Goal: Transaction & Acquisition: Download file/media

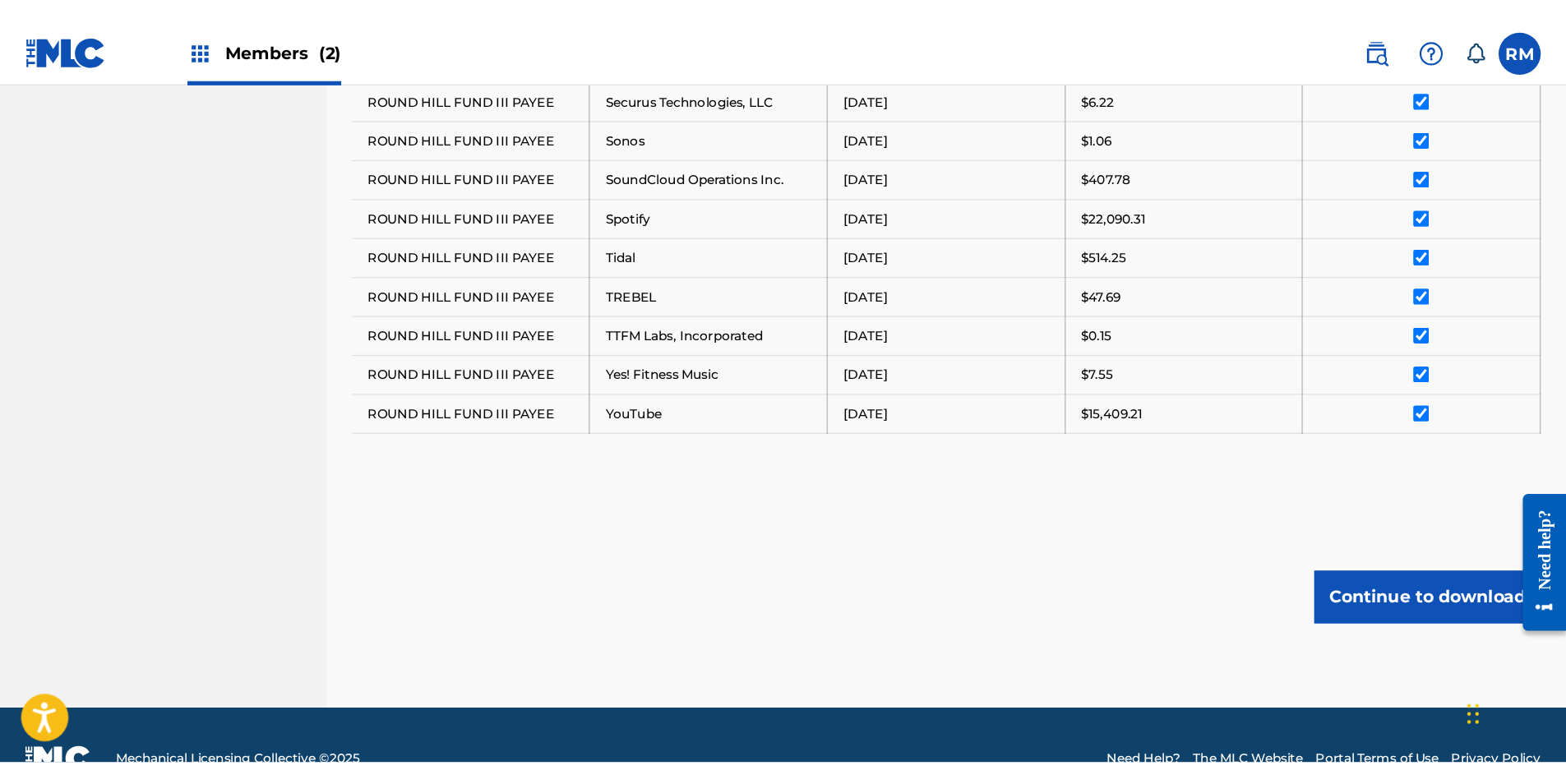
scroll to position [1103, 0]
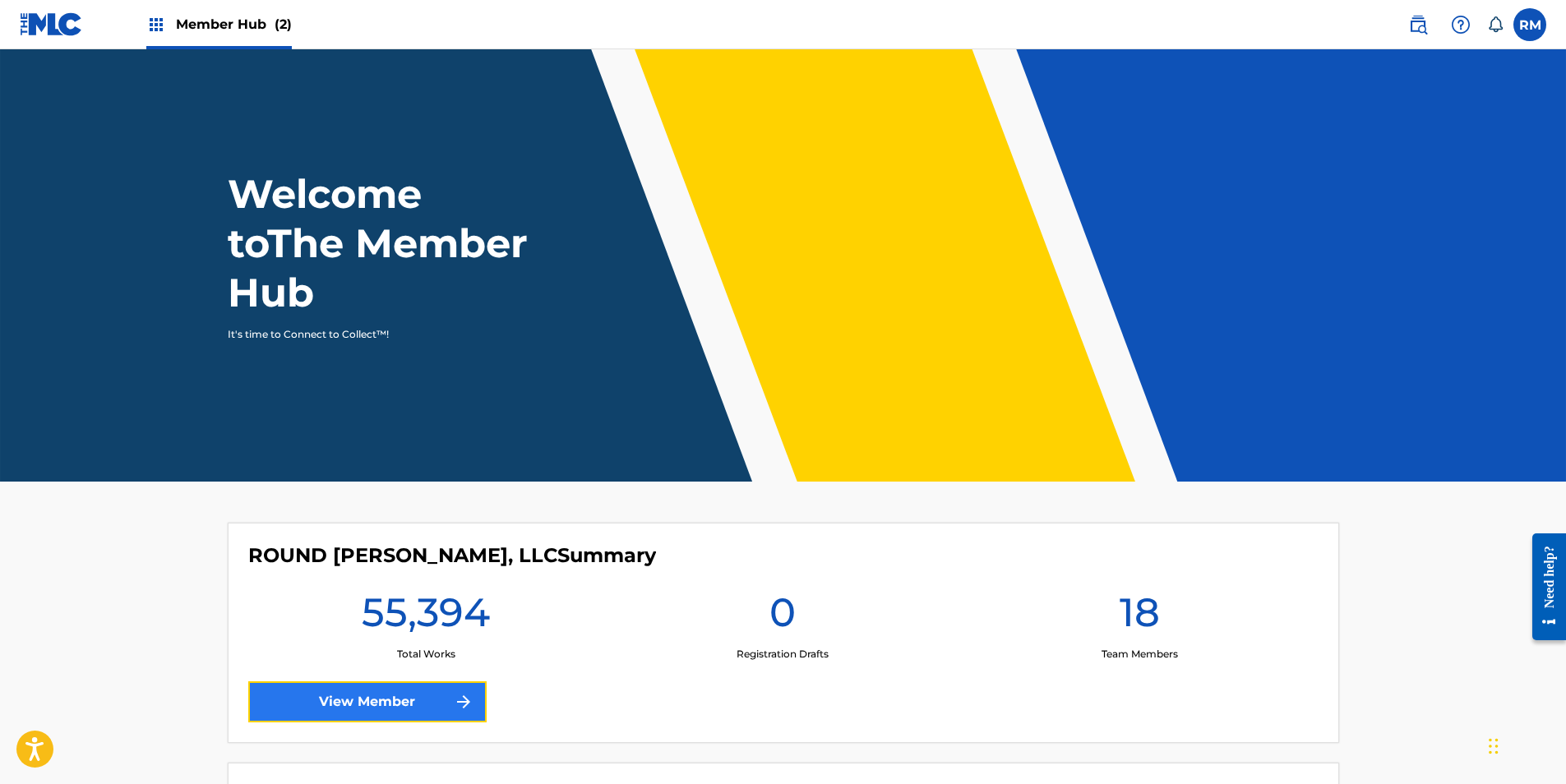
click at [422, 699] on link "View Member" at bounding box center [366, 702] width 238 height 41
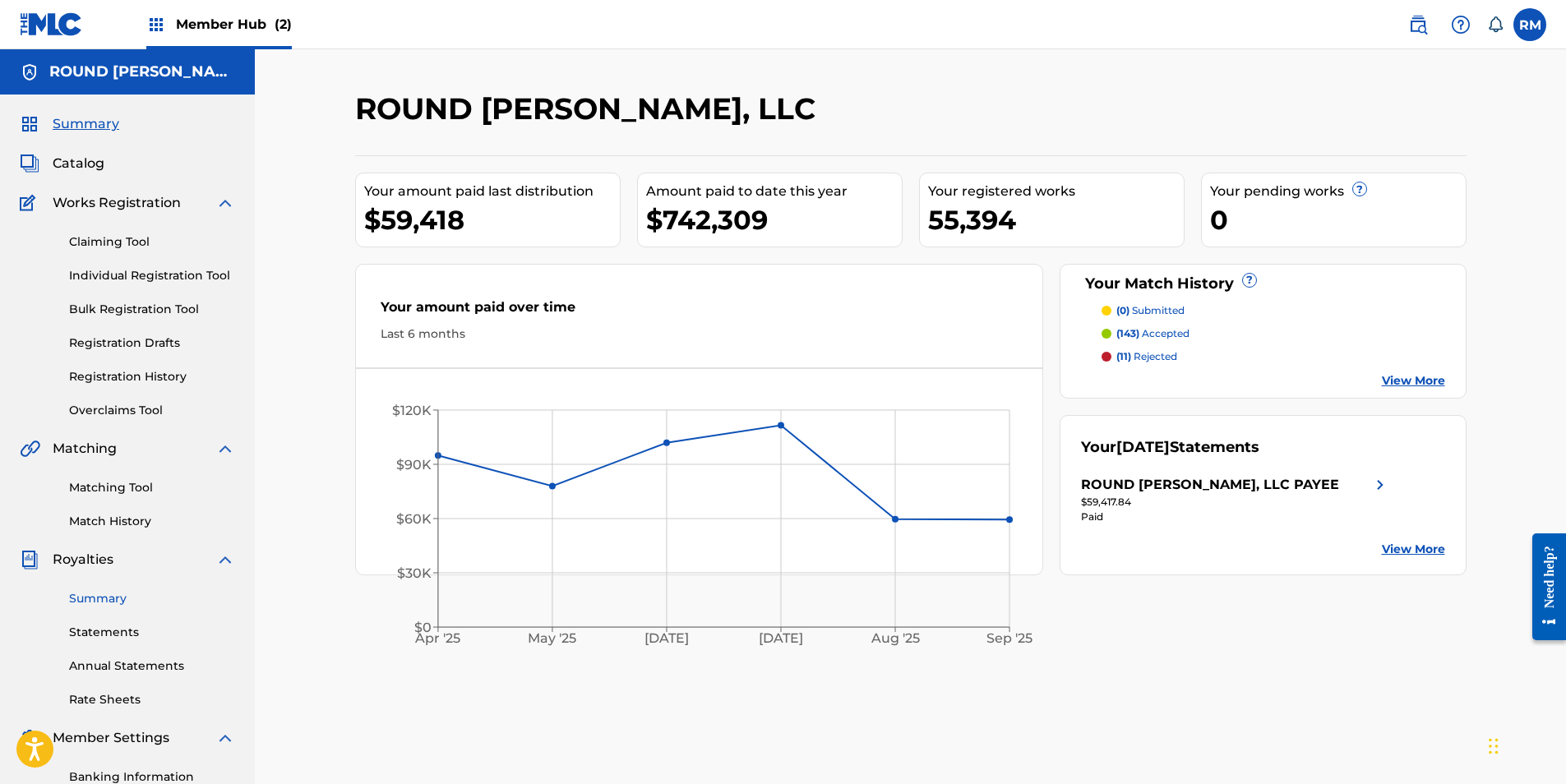
click at [101, 602] on link "Summary" at bounding box center [152, 598] width 166 height 17
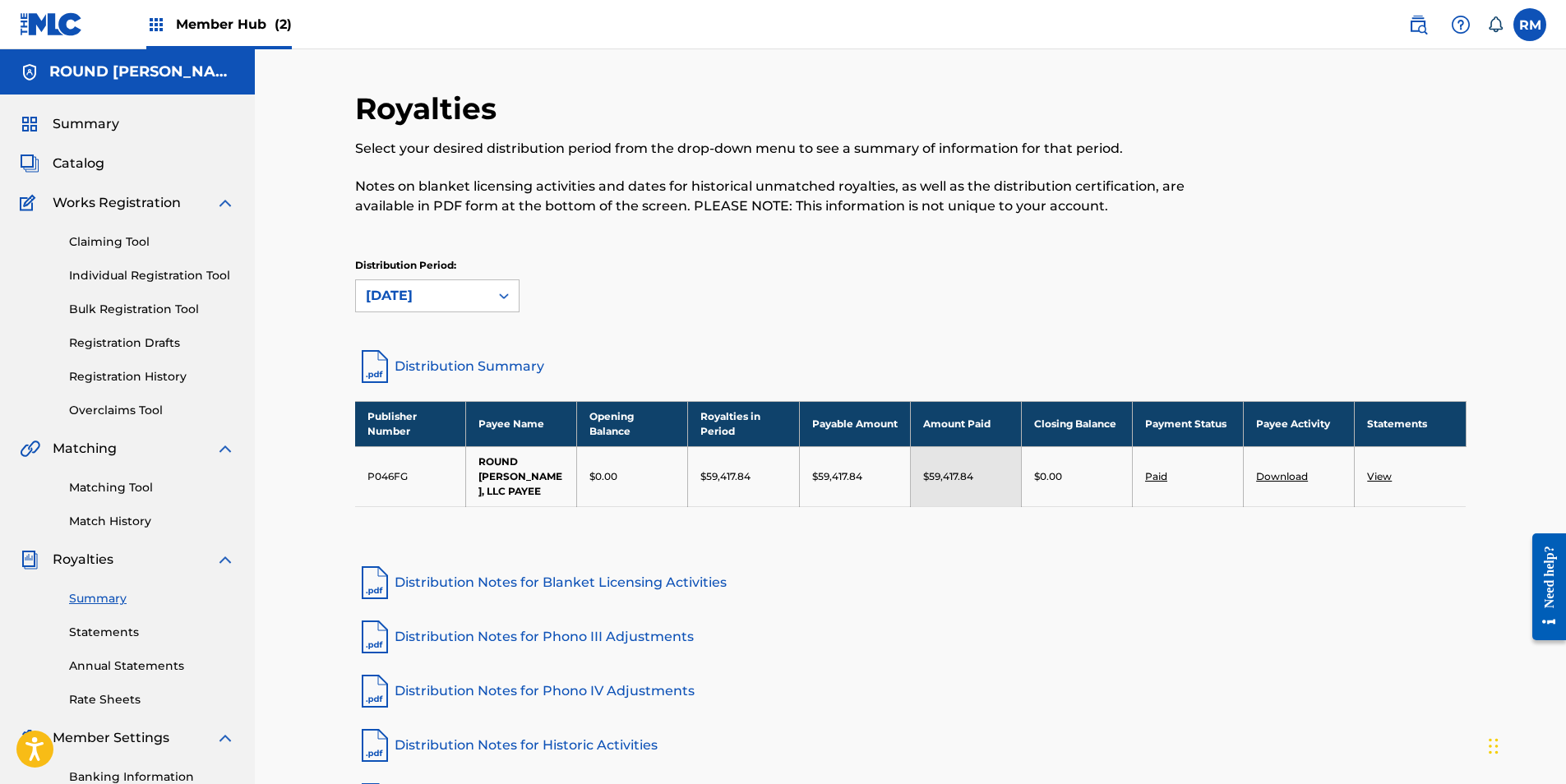
click at [1381, 473] on link "View" at bounding box center [1379, 476] width 25 height 12
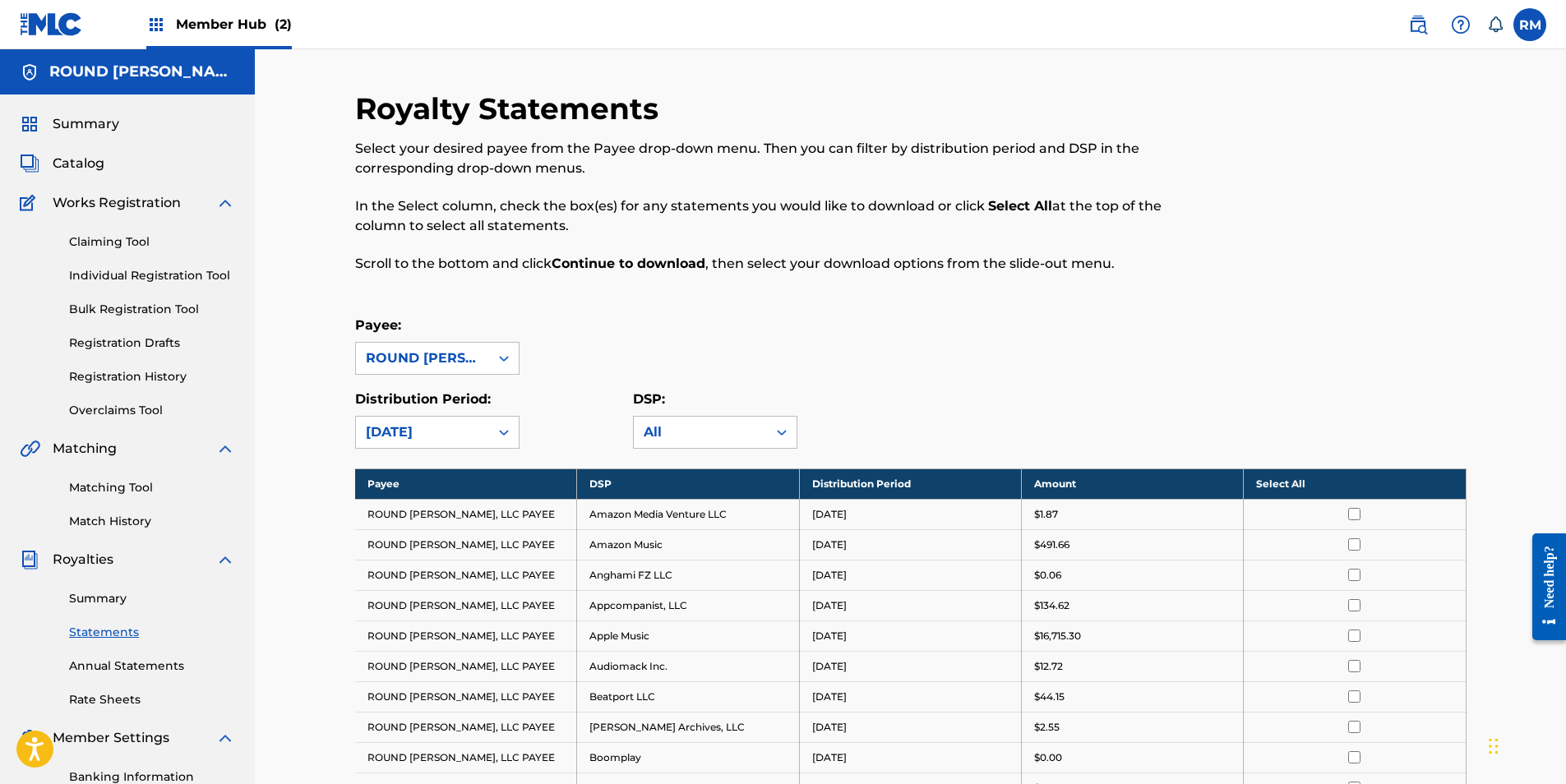
click at [1286, 483] on th "Select All" at bounding box center [1354, 483] width 222 height 30
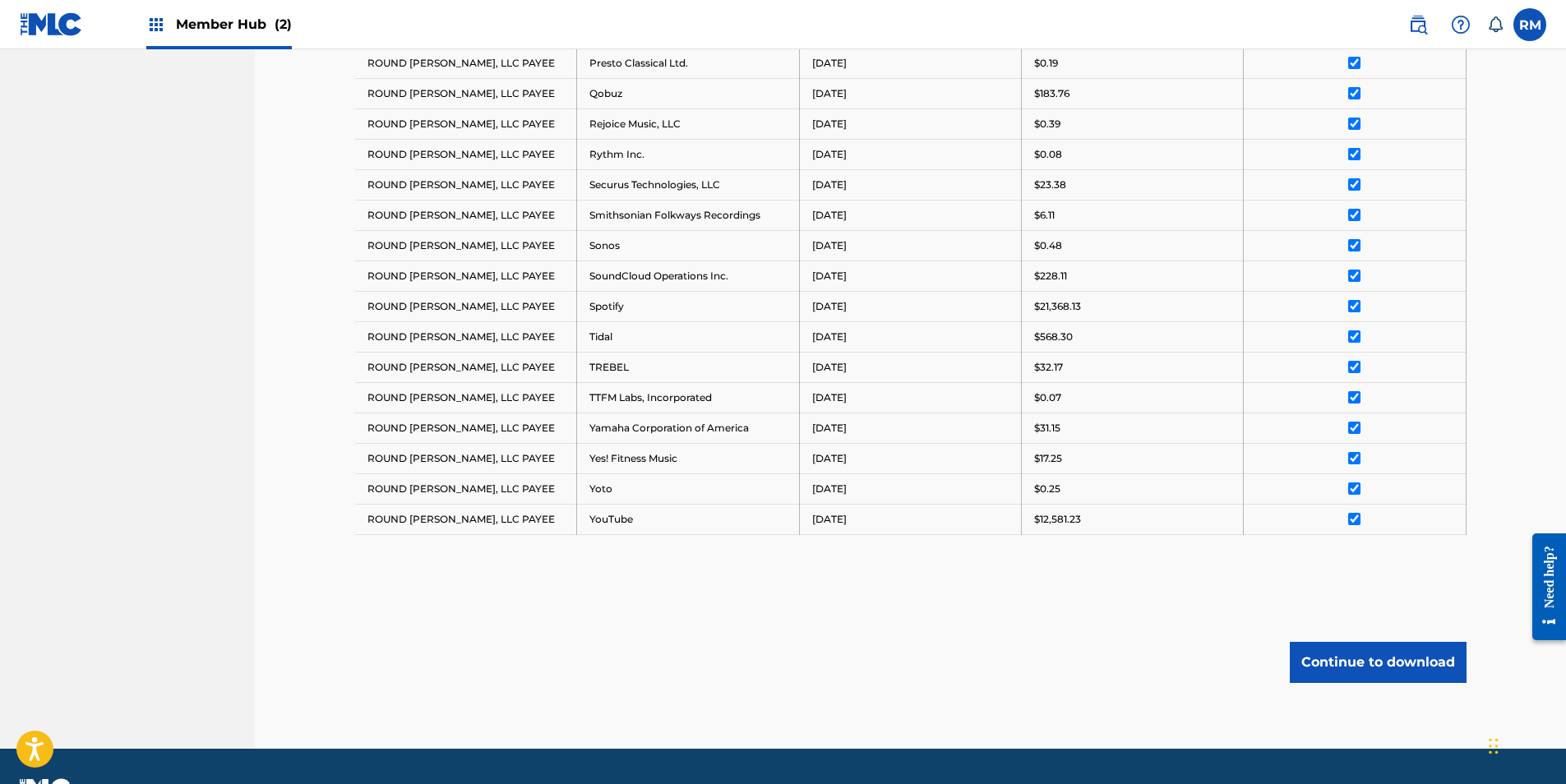
scroll to position [1406, 0]
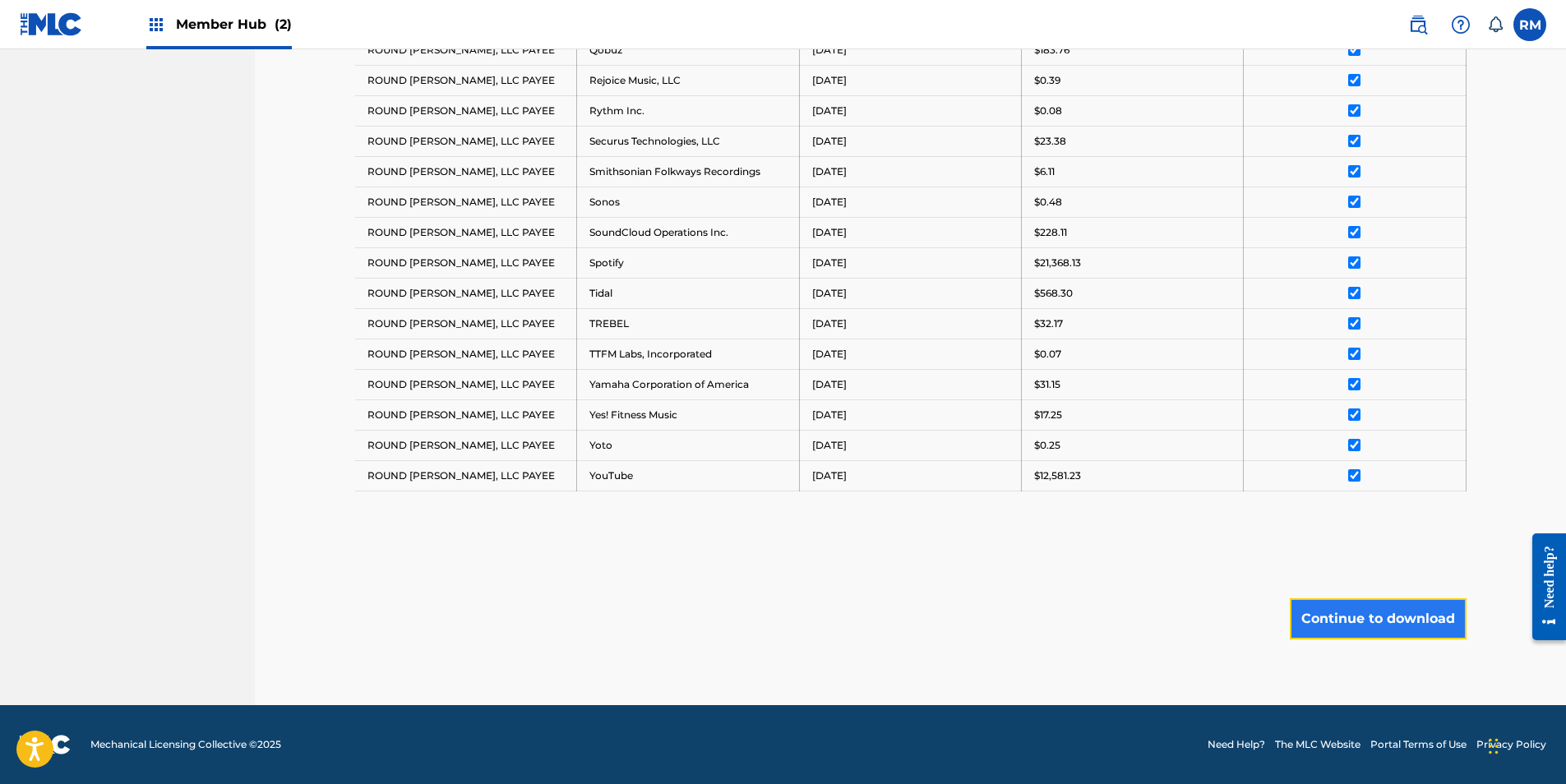
click at [1316, 629] on button "Continue to download" at bounding box center [1378, 619] width 177 height 41
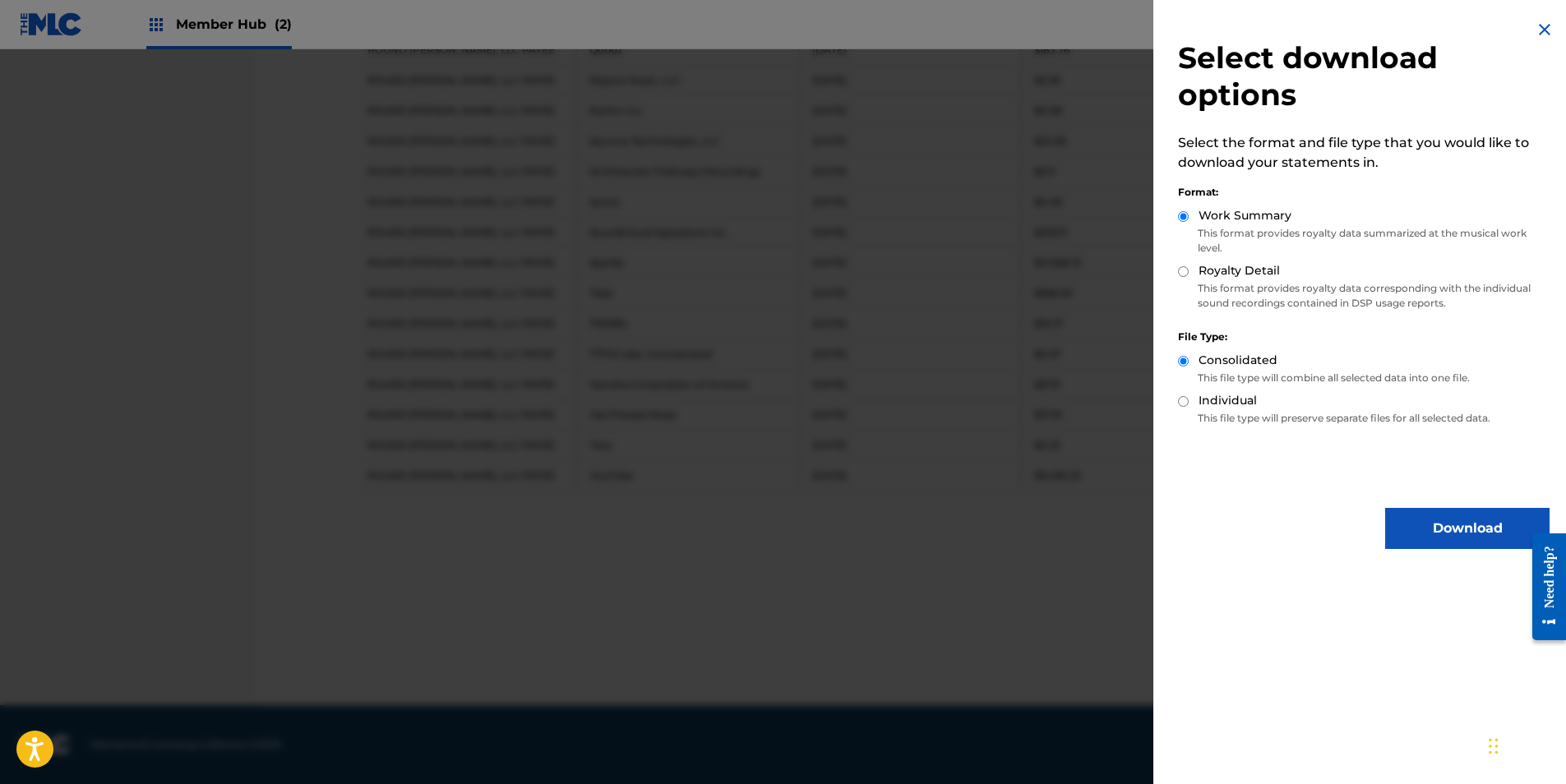
click at [1247, 279] on label "Royalty Detail" at bounding box center [1239, 270] width 81 height 17
click at [1188, 277] on input "Royalty Detail" at bounding box center [1183, 272] width 11 height 11
radio input "true"
click at [1416, 514] on button "Download" at bounding box center [1467, 528] width 165 height 41
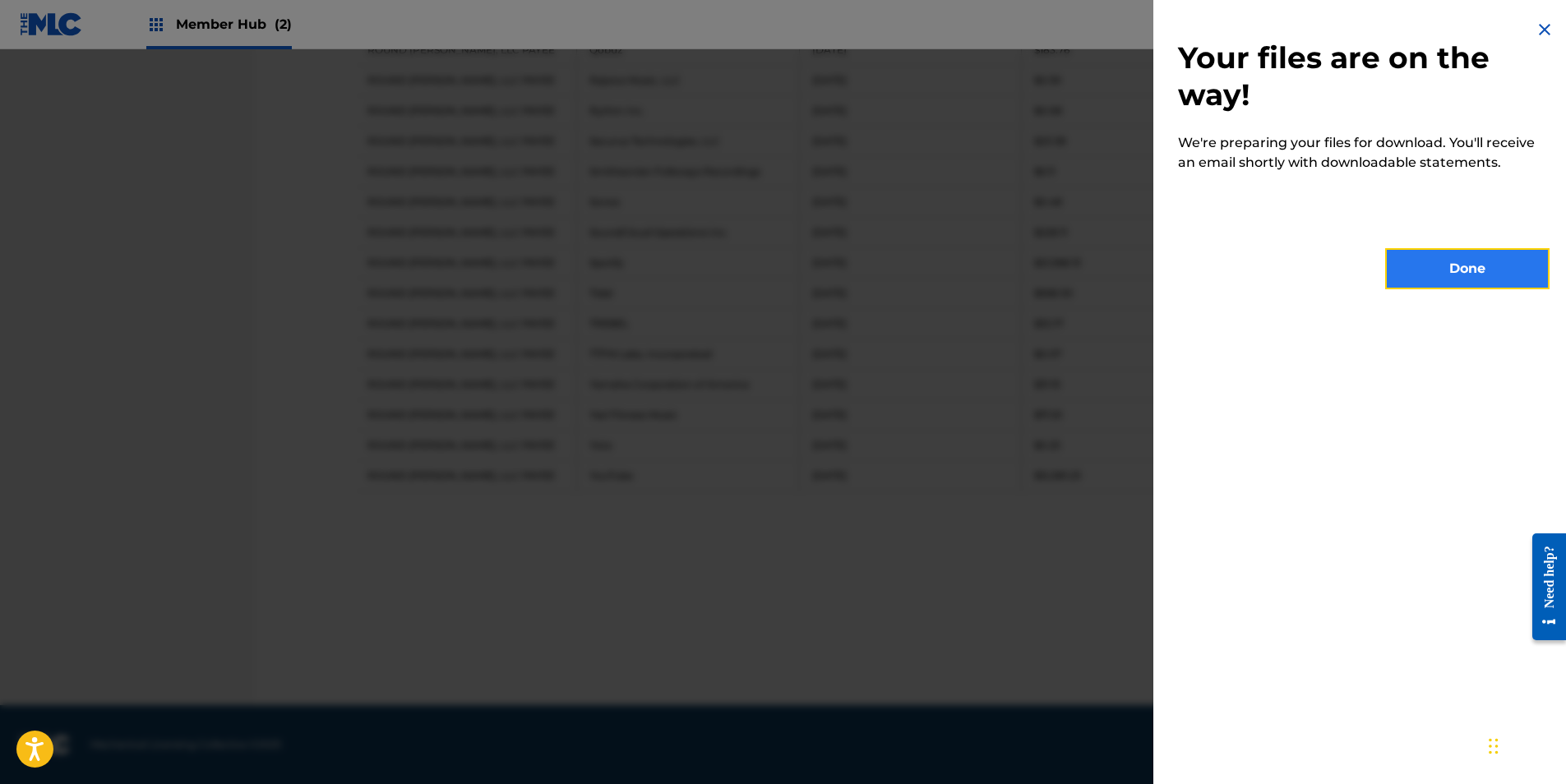
click at [1414, 281] on button "Done" at bounding box center [1467, 268] width 165 height 41
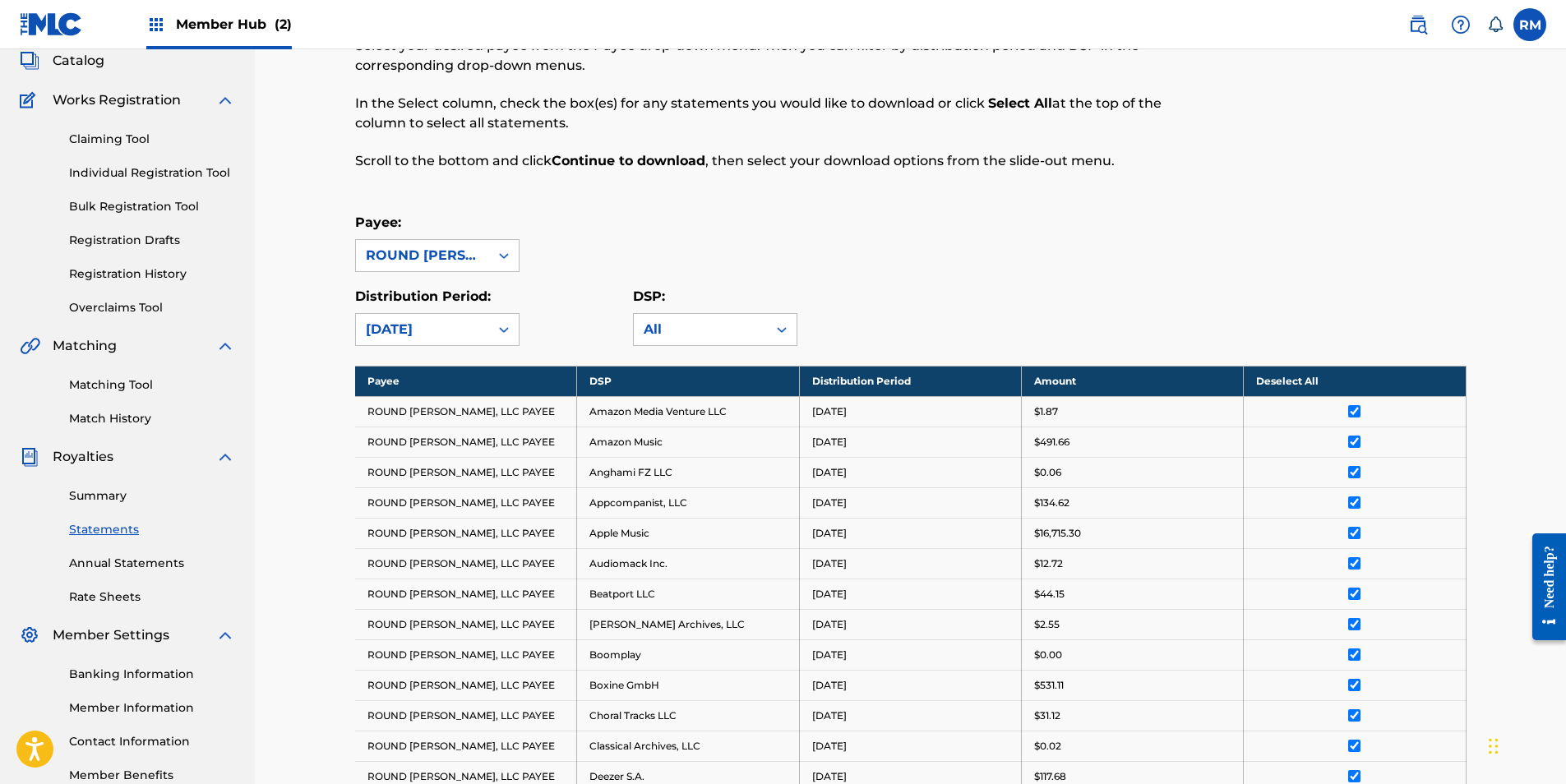
scroll to position [0, 0]
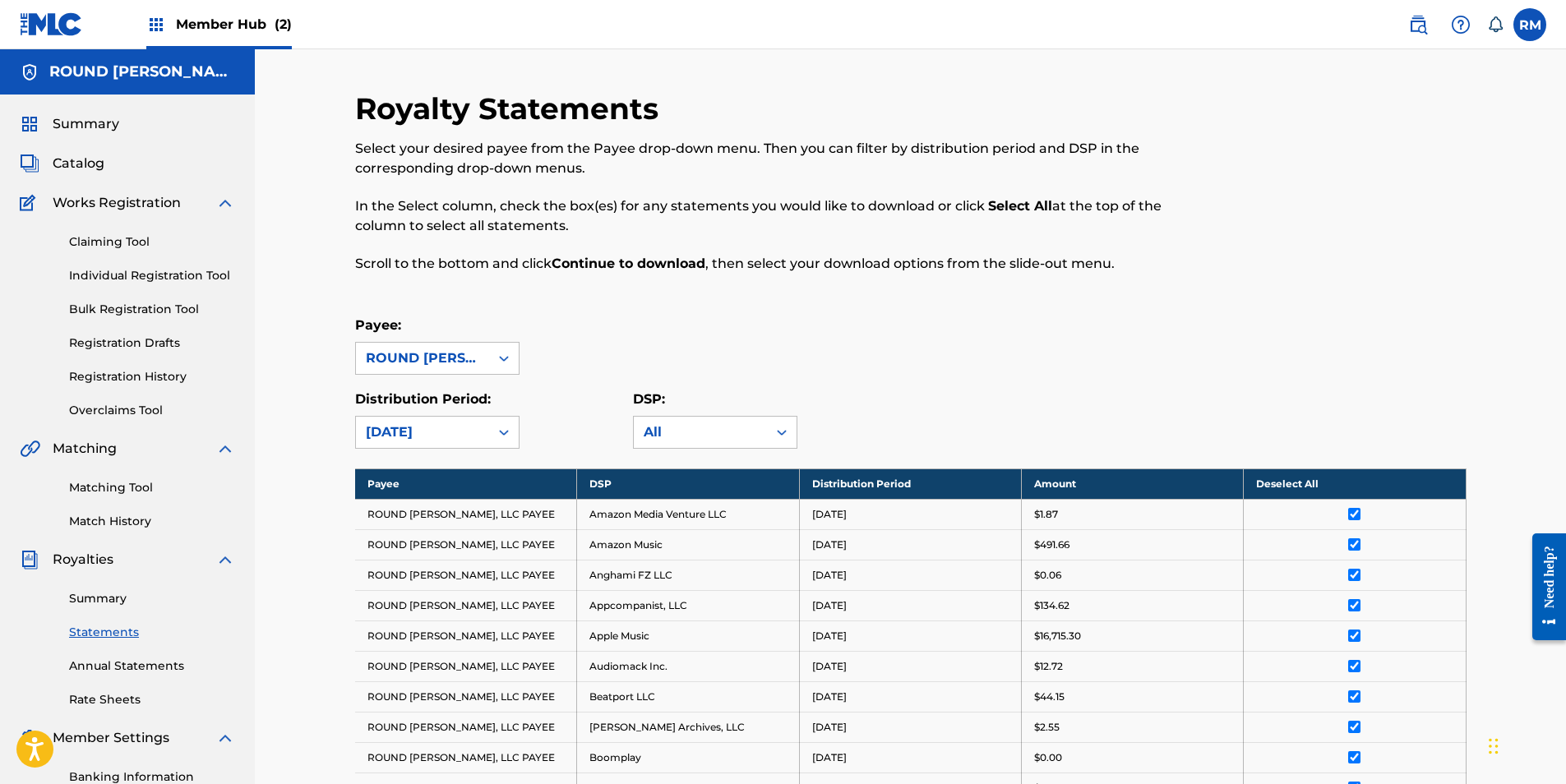
click at [1546, 25] on nav "Member Hub (2) RM RM Round Hill Music royalties@roundhillmusic.com Notification…" at bounding box center [783, 25] width 1566 height 50
click at [1514, 30] on label at bounding box center [1529, 24] width 33 height 33
click at [1530, 25] on input "RM Round Hill Music royalties@roundhillmusic.com Notification Preferences Profi…" at bounding box center [1530, 25] width 0 height 0
click at [1371, 223] on div "Notification Preferences Profile Log out" at bounding box center [1443, 204] width 204 height 110
click at [1530, 25] on input "RM Round Hill Music royalties@roundhillmusic.com Notification Preferences Profi…" at bounding box center [1530, 25] width 0 height 0
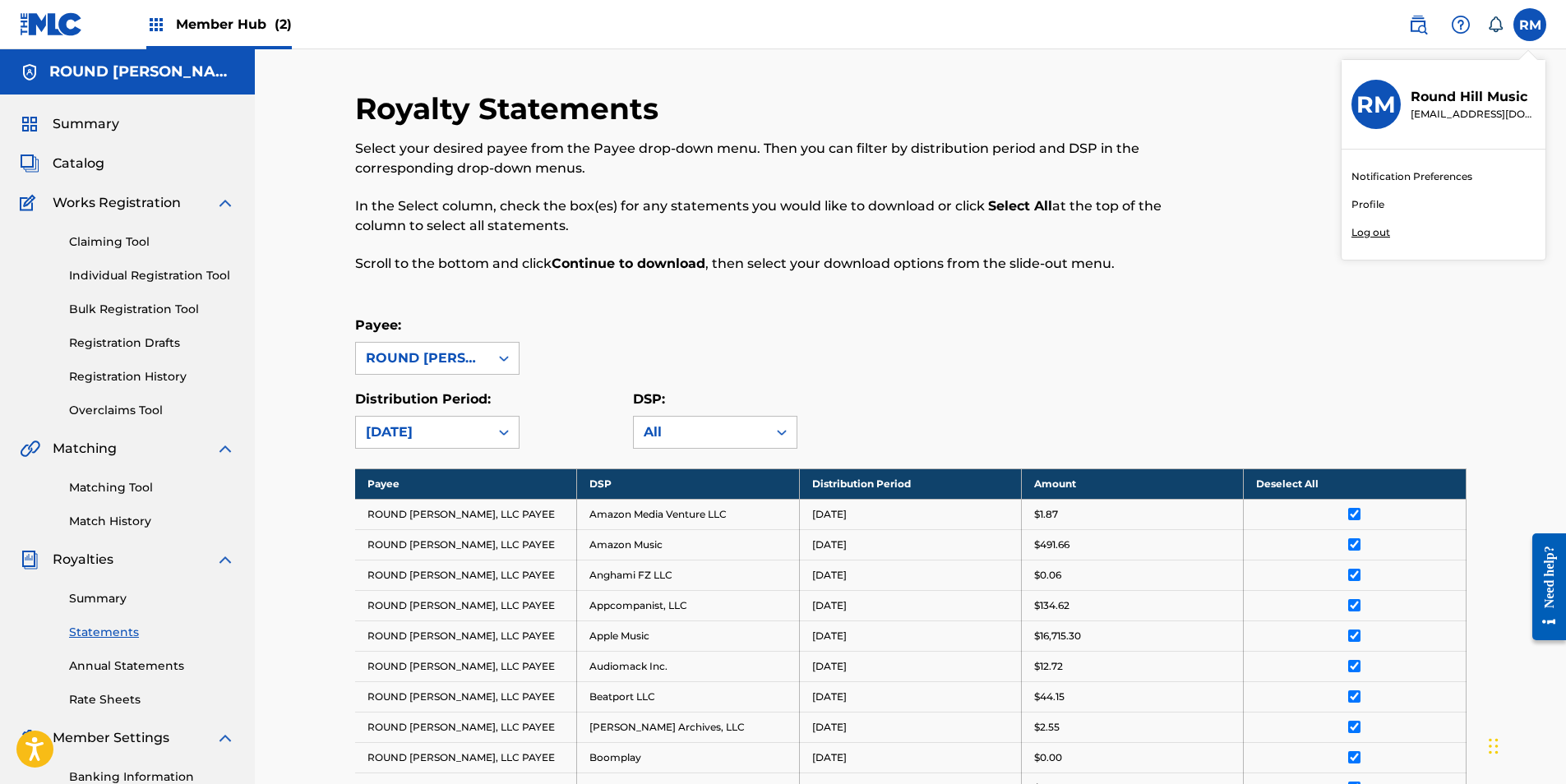
click at [188, 12] on div "Member Hub (2)" at bounding box center [219, 24] width 145 height 49
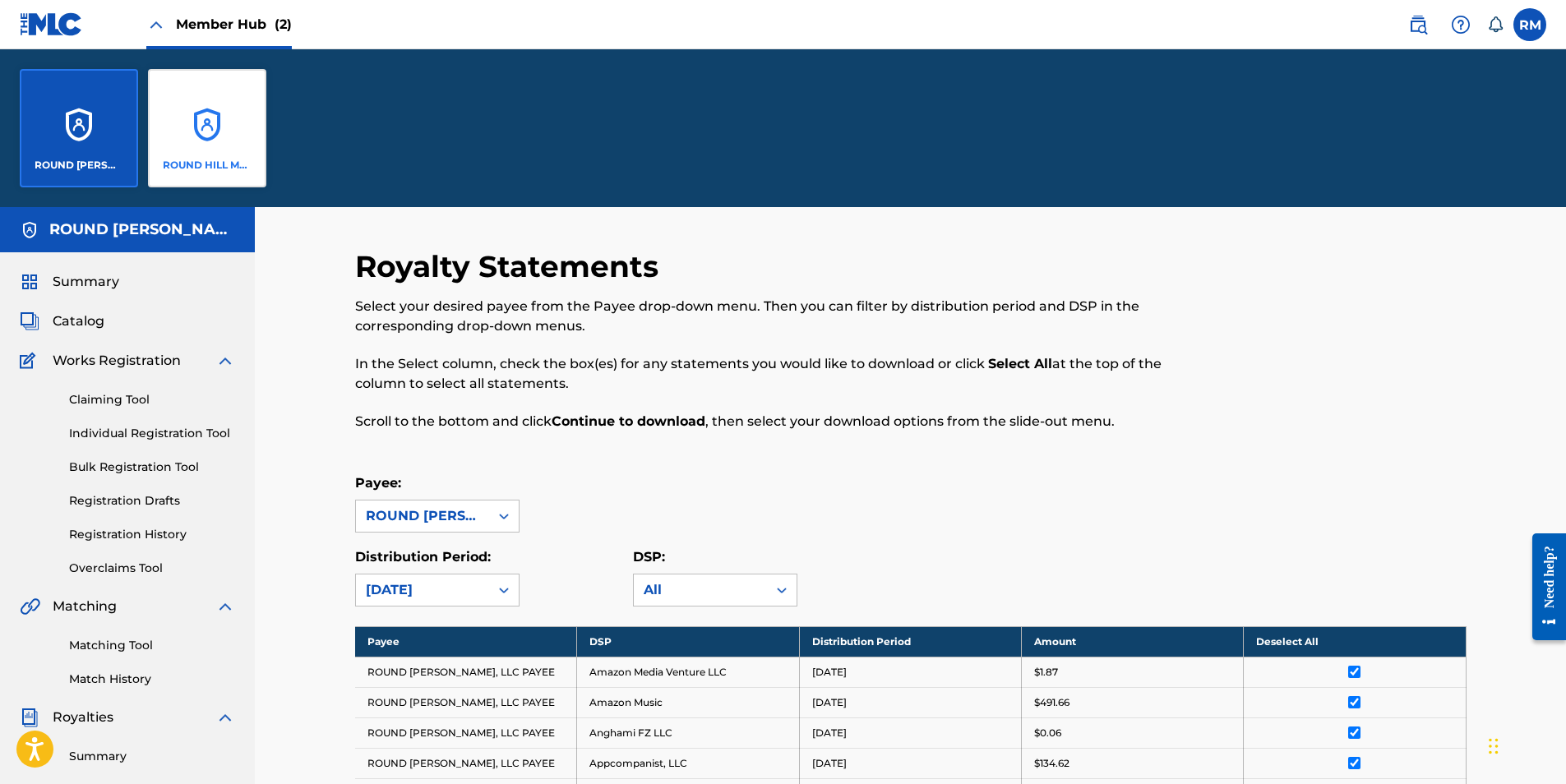
click at [225, 133] on div "ROUND HILL MUSIC" at bounding box center [207, 128] width 119 height 119
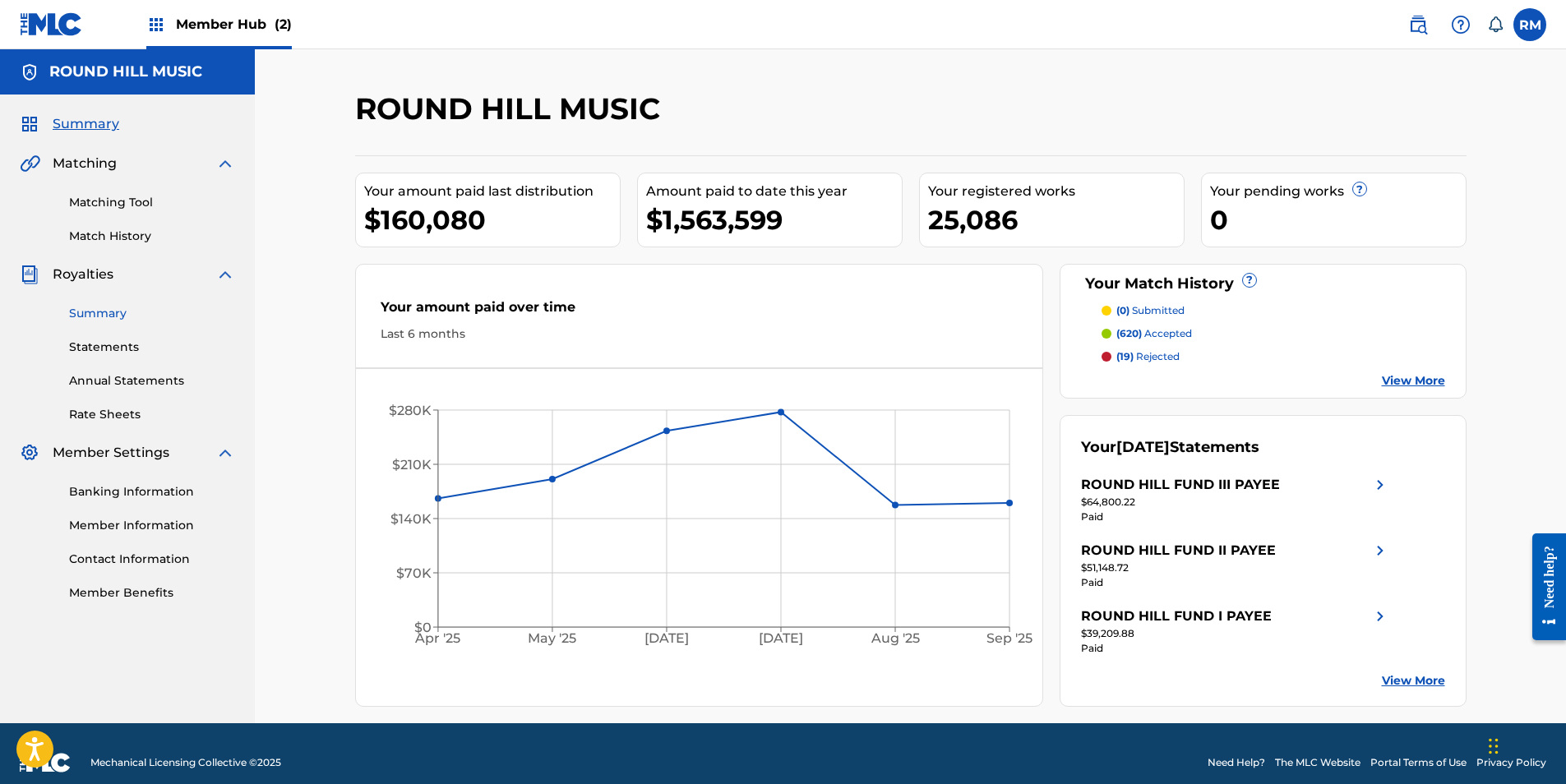
click at [90, 320] on link "Summary" at bounding box center [152, 312] width 166 height 17
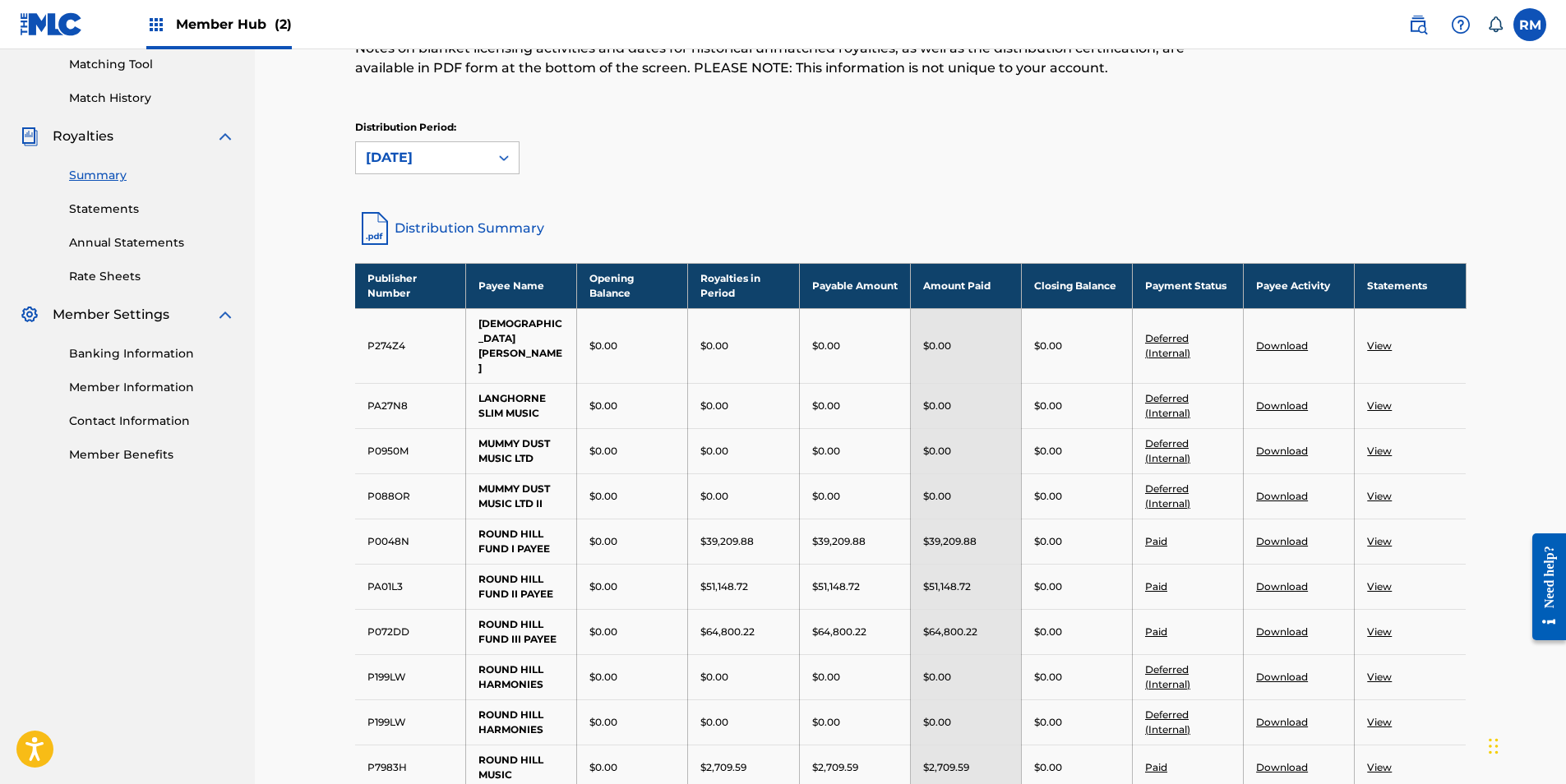
scroll to position [328, 0]
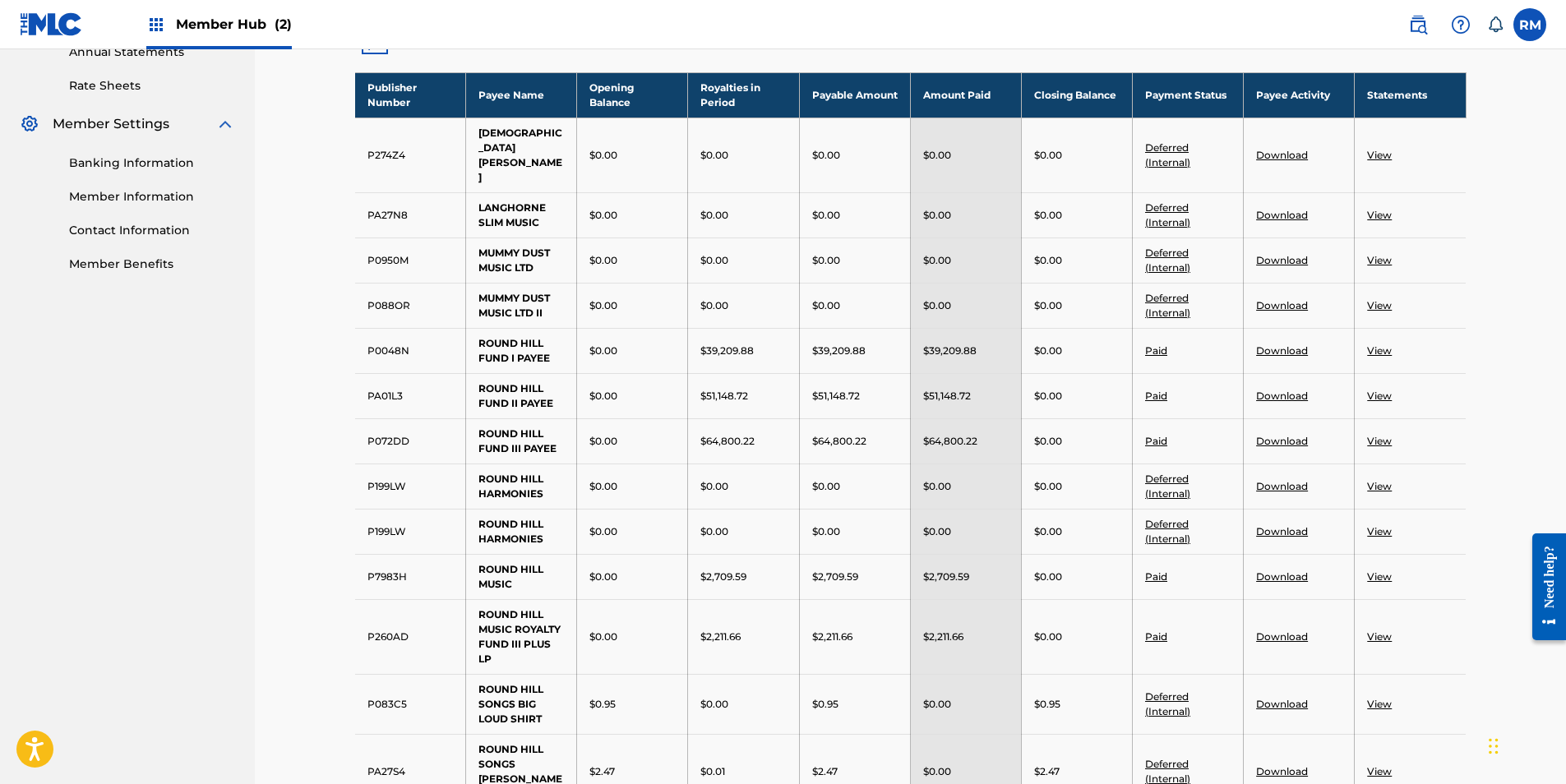
click at [1394, 373] on td "View" at bounding box center [1409, 395] width 111 height 45
click at [1383, 389] on link "View" at bounding box center [1379, 396] width 25 height 12
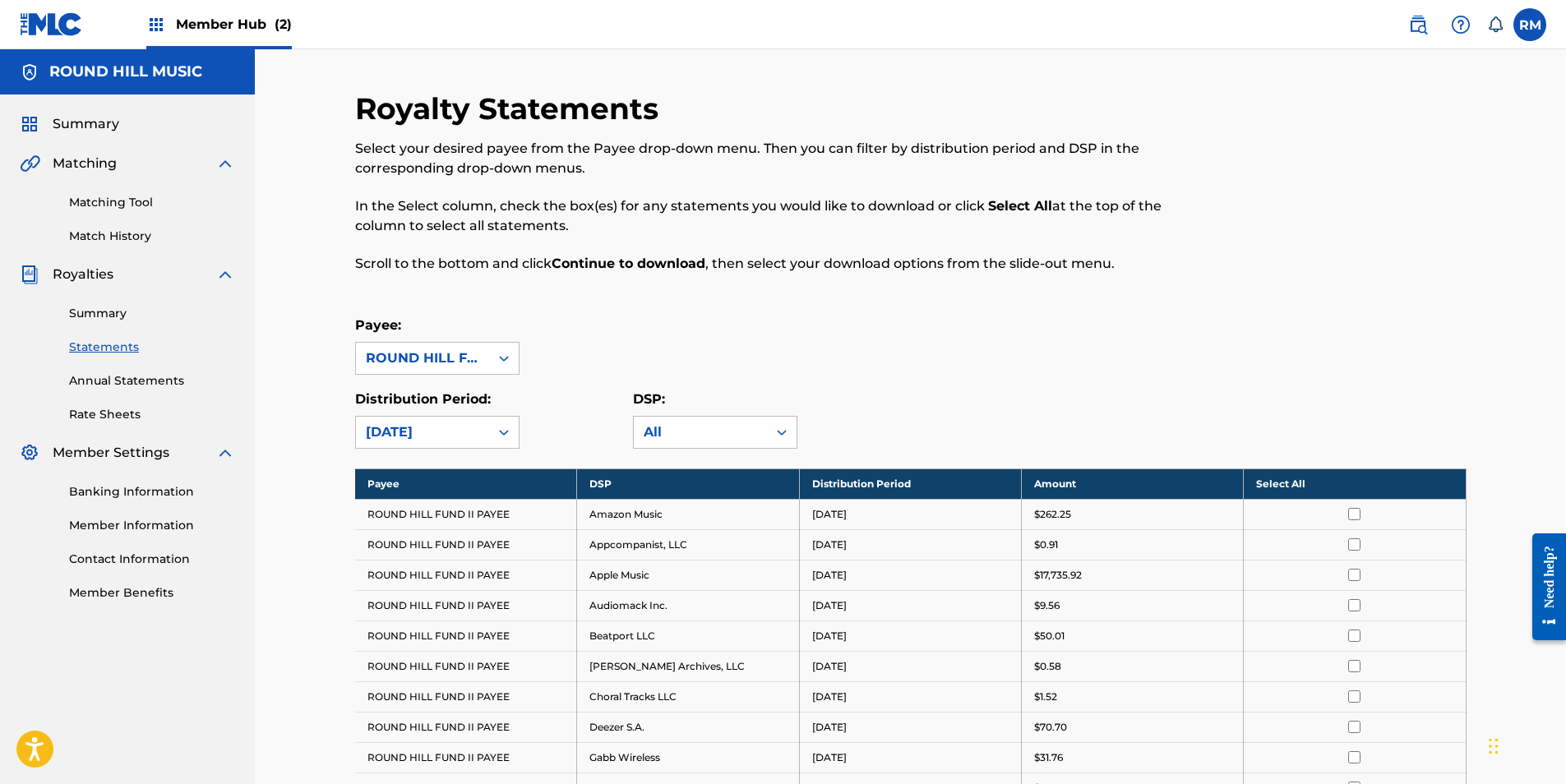
click at [1257, 479] on th "Select All" at bounding box center [1354, 483] width 222 height 30
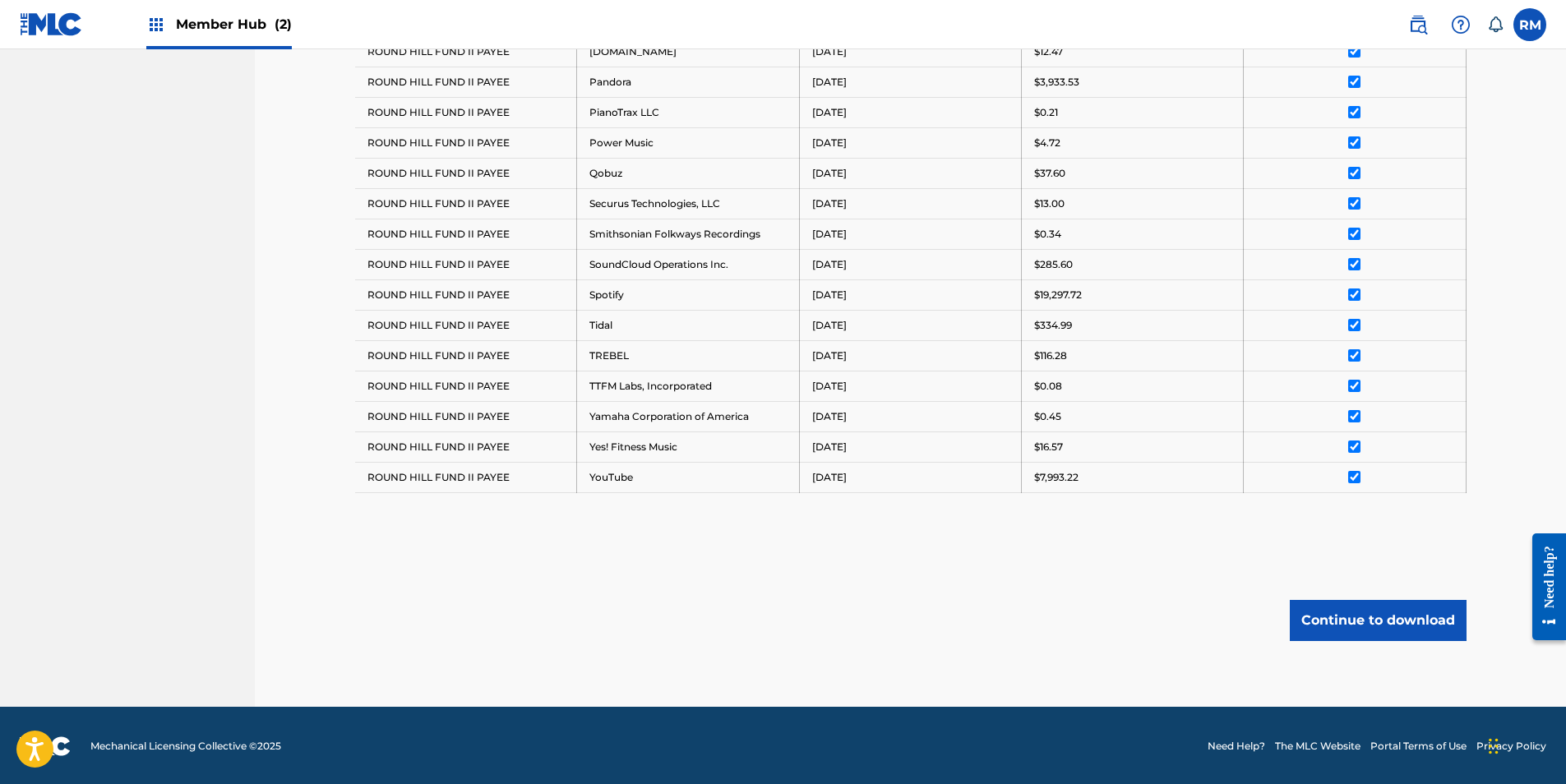
scroll to position [1072, 0]
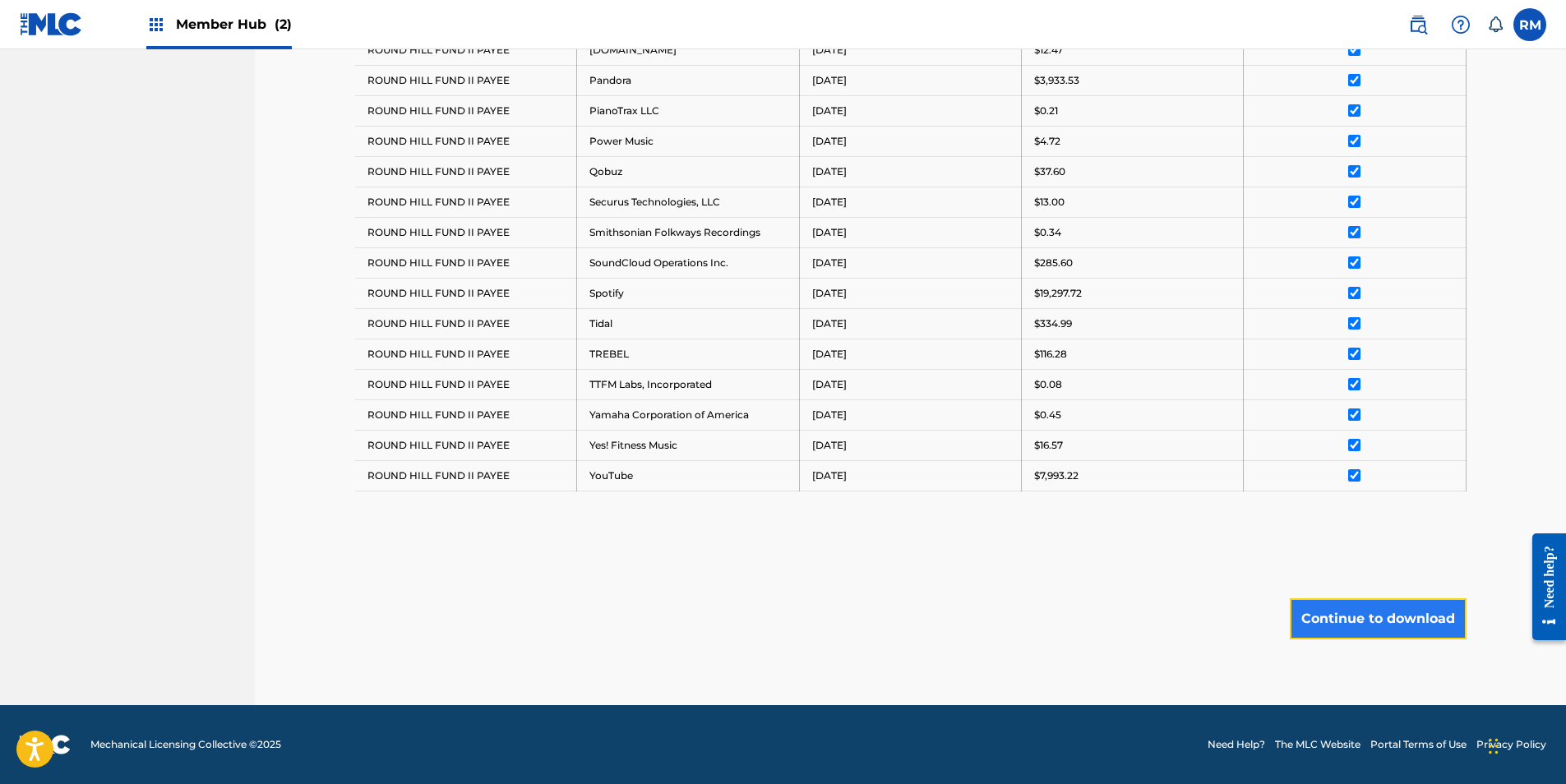
click at [1315, 616] on button "Continue to download" at bounding box center [1378, 619] width 177 height 41
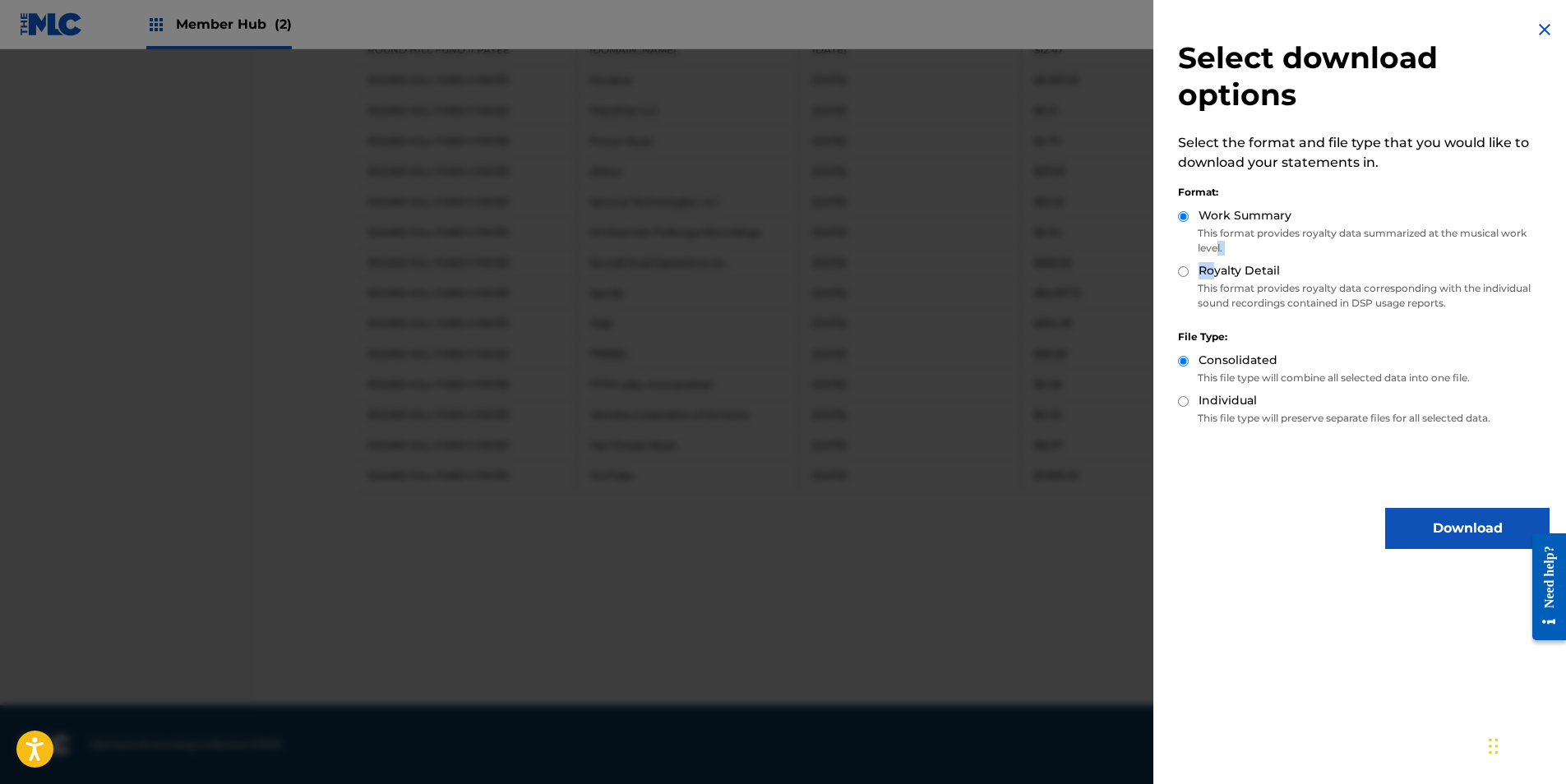
drag, startPoint x: 1217, startPoint y: 261, endPoint x: 1208, endPoint y: 271, distance: 13.5
click at [1208, 271] on div "Format: Work Summary This format provides royalty data summarized at the musica…" at bounding box center [1363, 244] width 372 height 144
drag, startPoint x: 1208, startPoint y: 271, endPoint x: 1193, endPoint y: 270, distance: 15.0
click at [1193, 270] on div "Royalty Detail" at bounding box center [1363, 271] width 372 height 19
click at [1184, 268] on input "Royalty Detail" at bounding box center [1183, 272] width 11 height 11
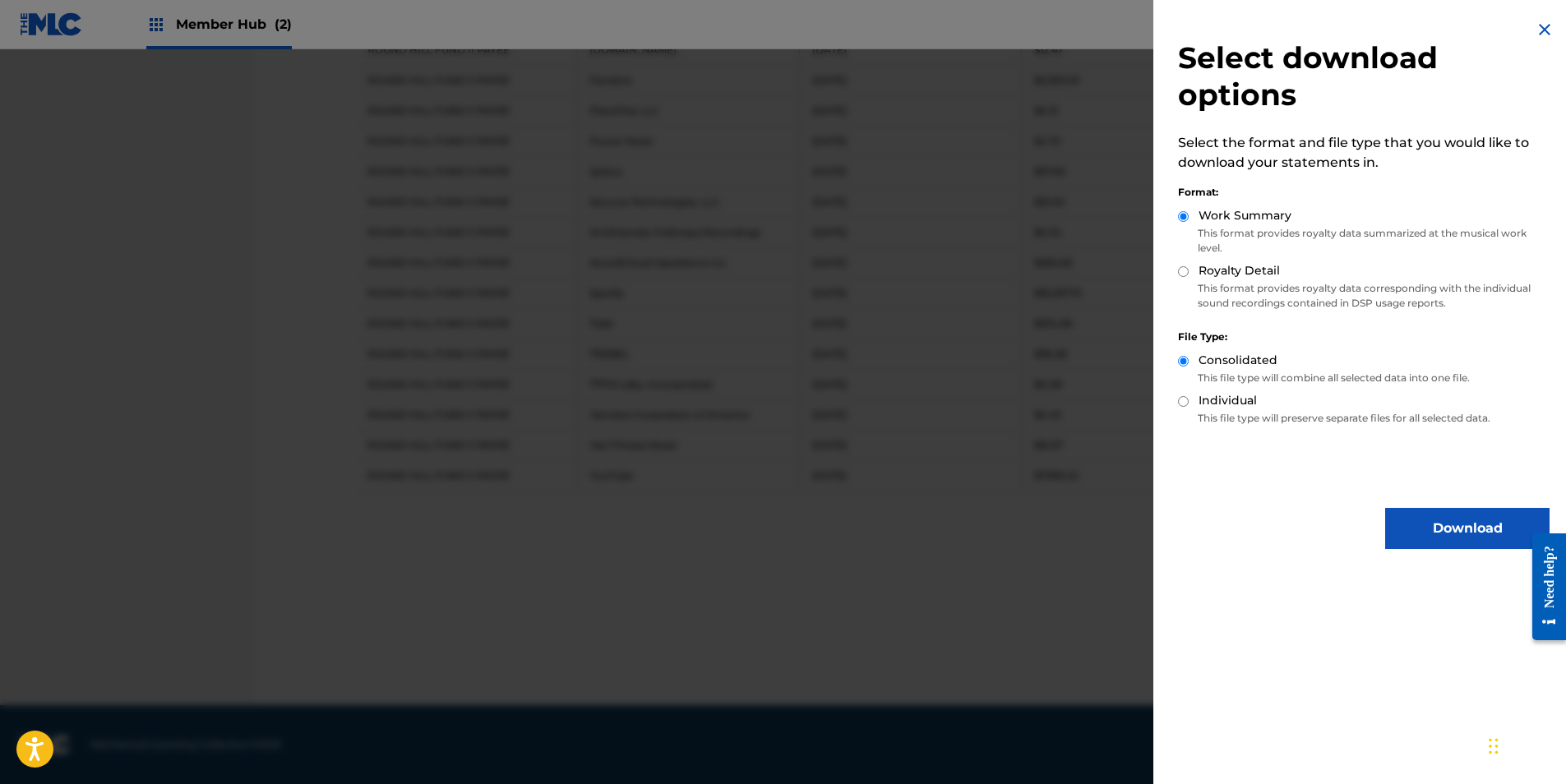
radio input "true"
click at [1398, 541] on button "Download" at bounding box center [1467, 528] width 165 height 41
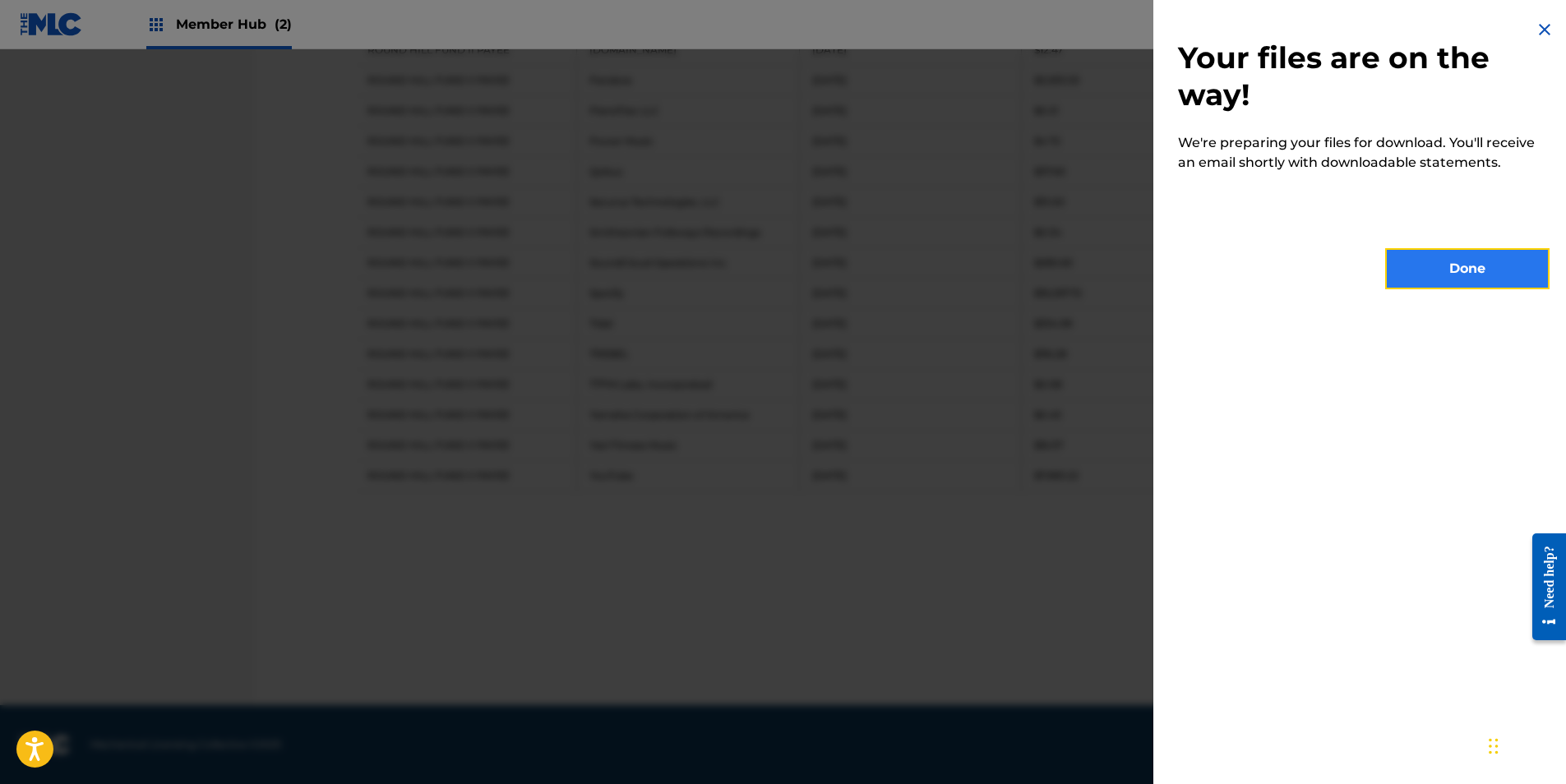
click at [1400, 266] on button "Done" at bounding box center [1467, 268] width 165 height 41
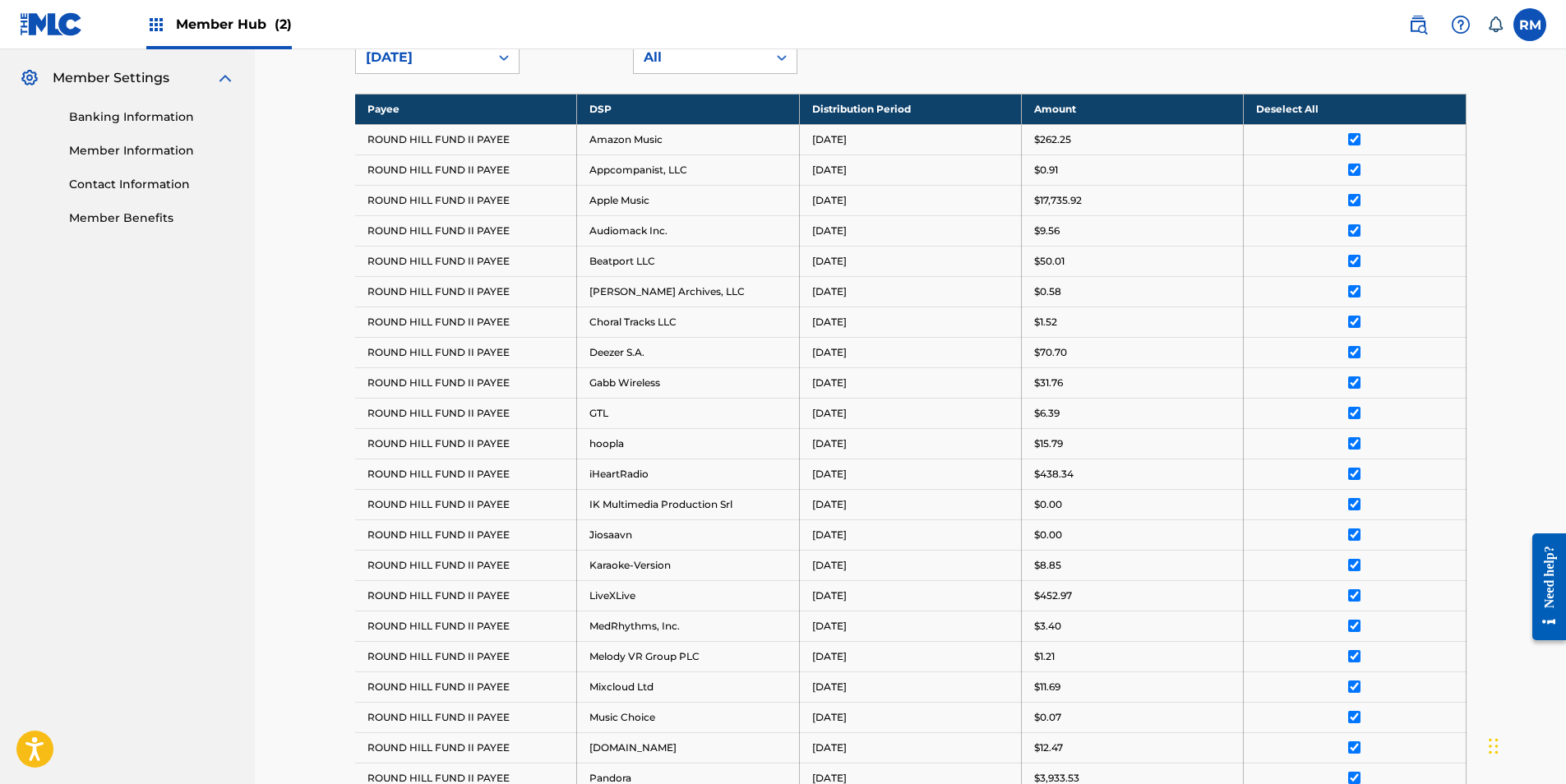
scroll to position [250, 0]
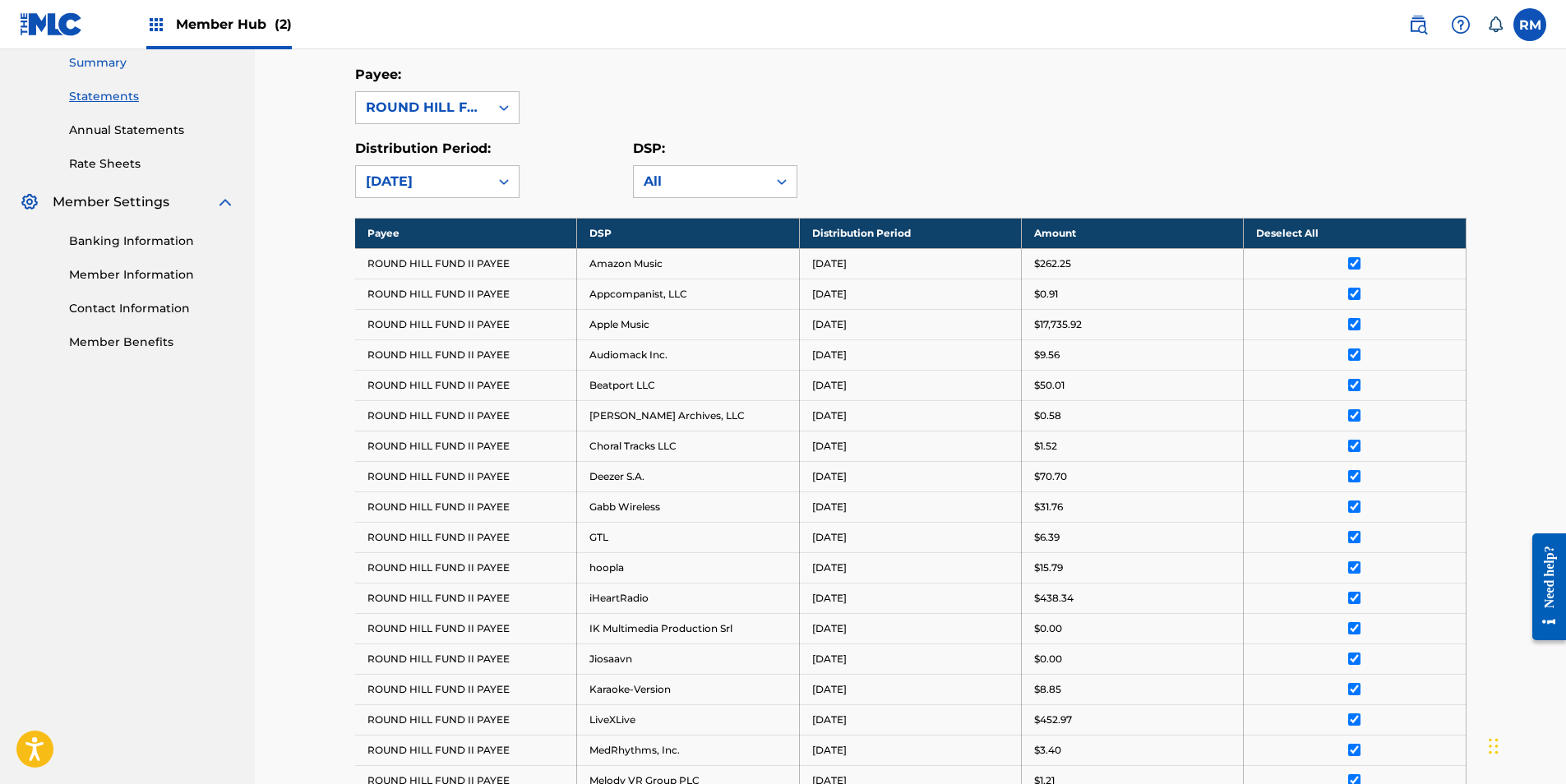
click at [124, 70] on link "Summary" at bounding box center [152, 62] width 166 height 17
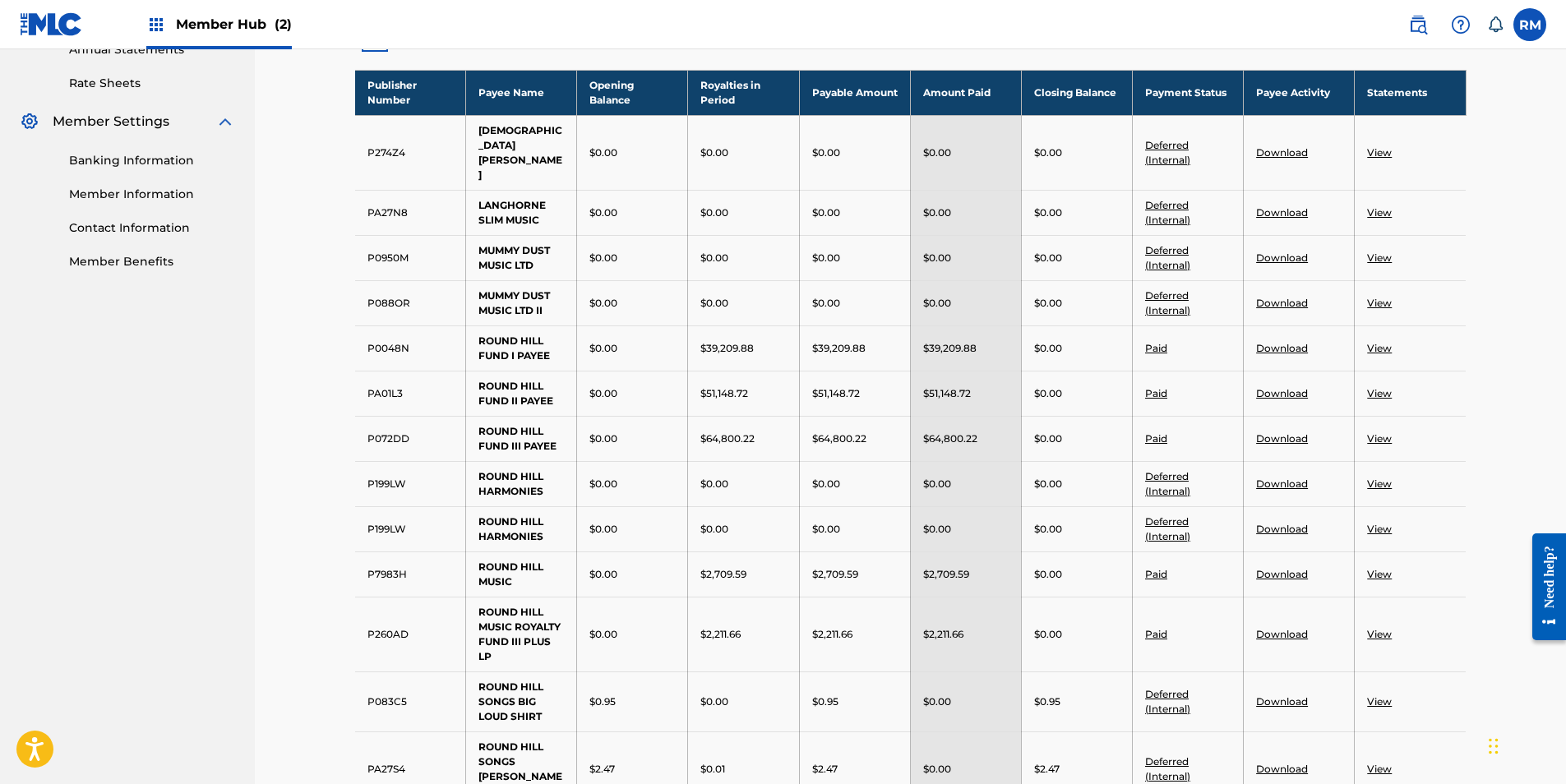
scroll to position [328, 0]
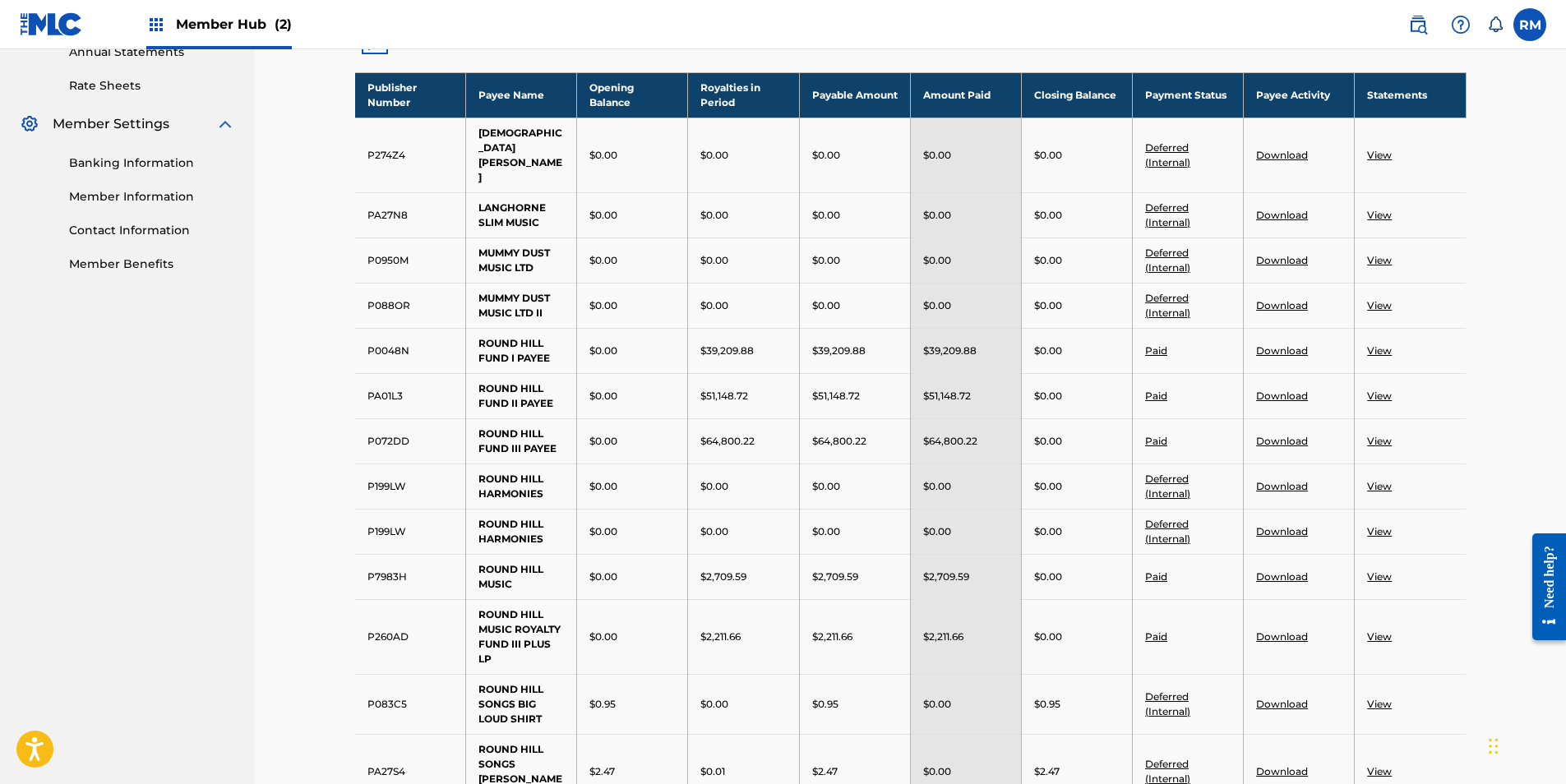
click at [1371, 344] on link "View" at bounding box center [1379, 350] width 25 height 12
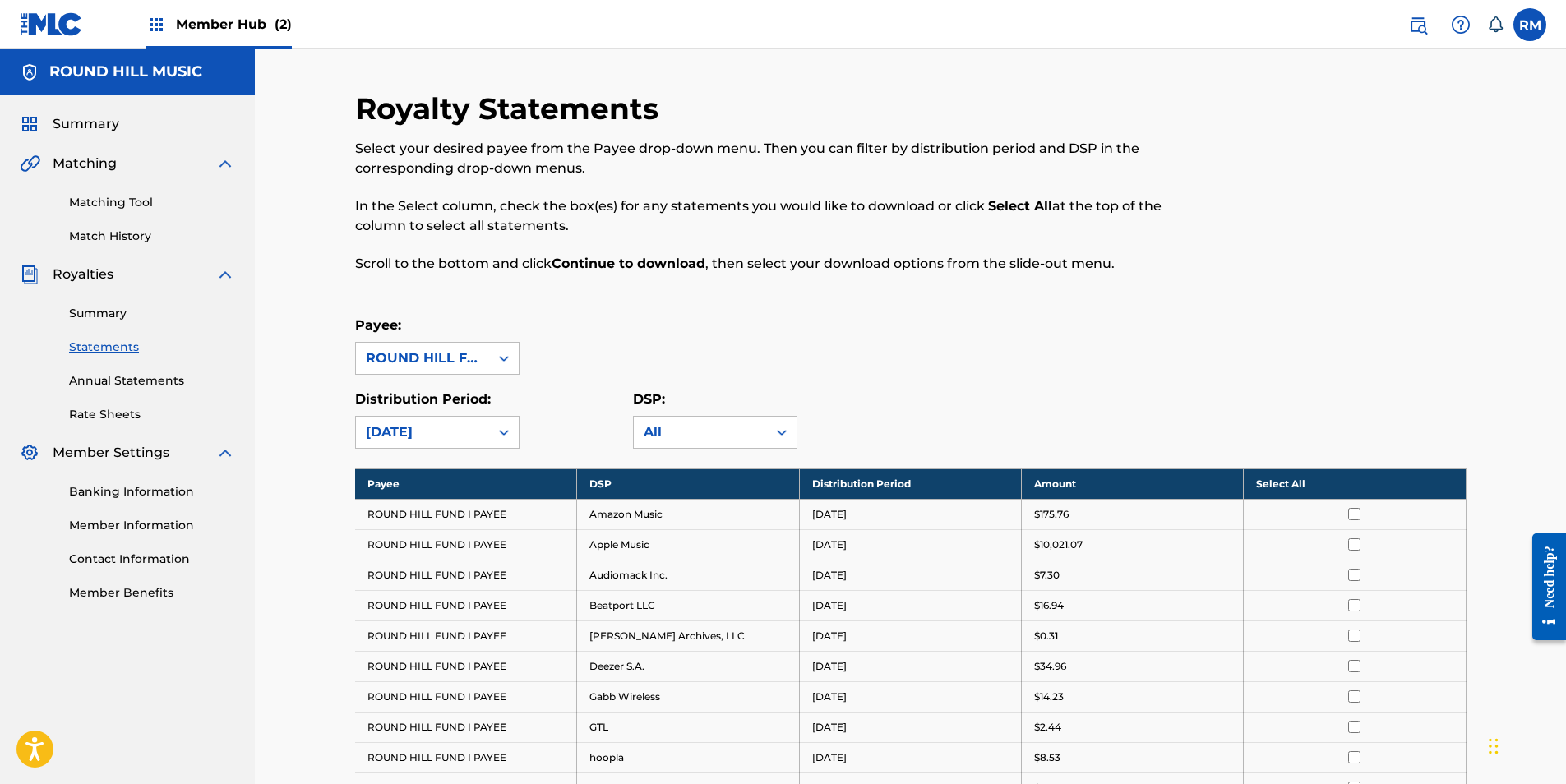
click at [1285, 488] on th "Select All" at bounding box center [1354, 483] width 222 height 30
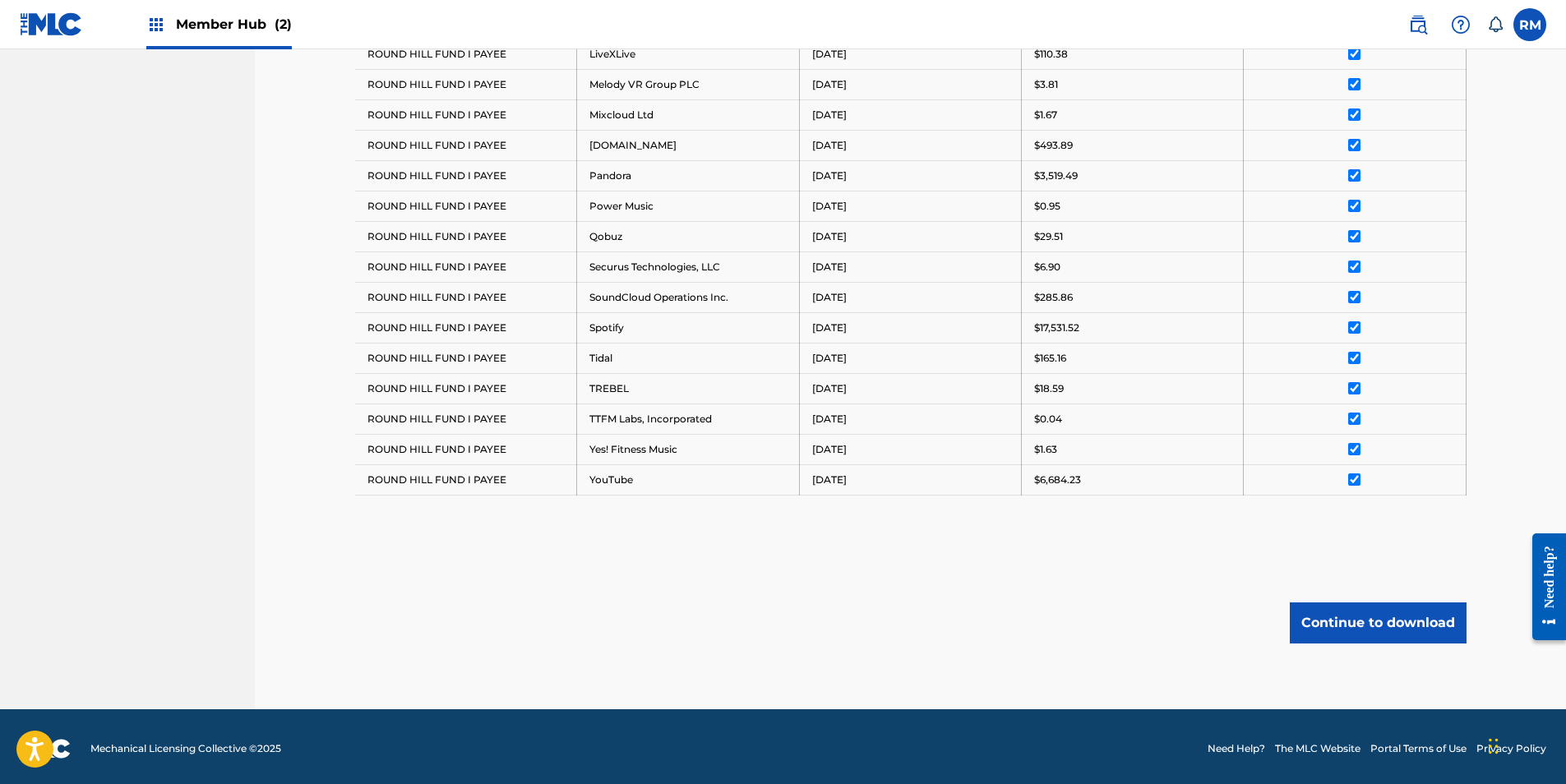
scroll to position [859, 0]
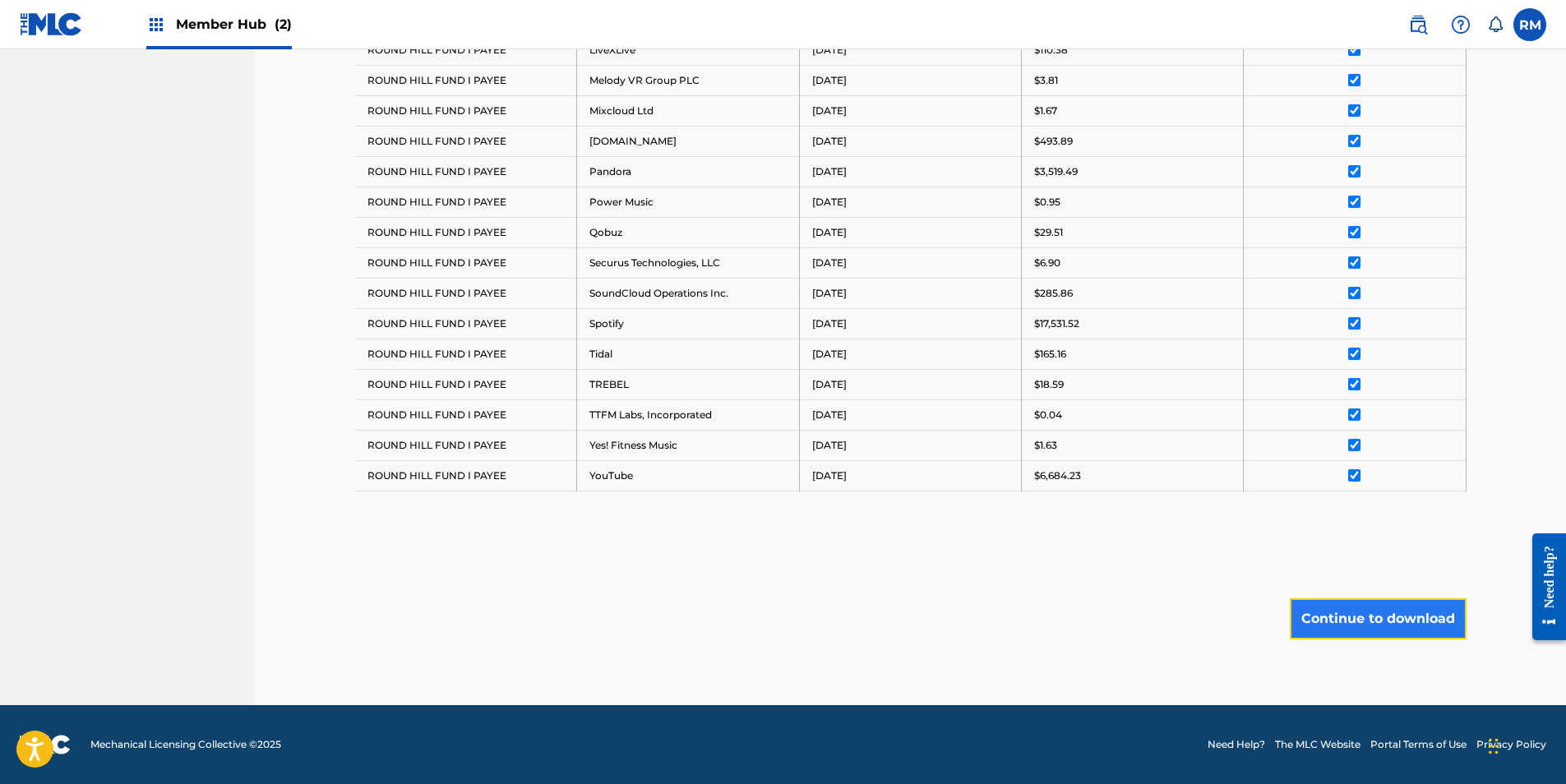
click at [1328, 618] on button "Continue to download" at bounding box center [1378, 619] width 177 height 41
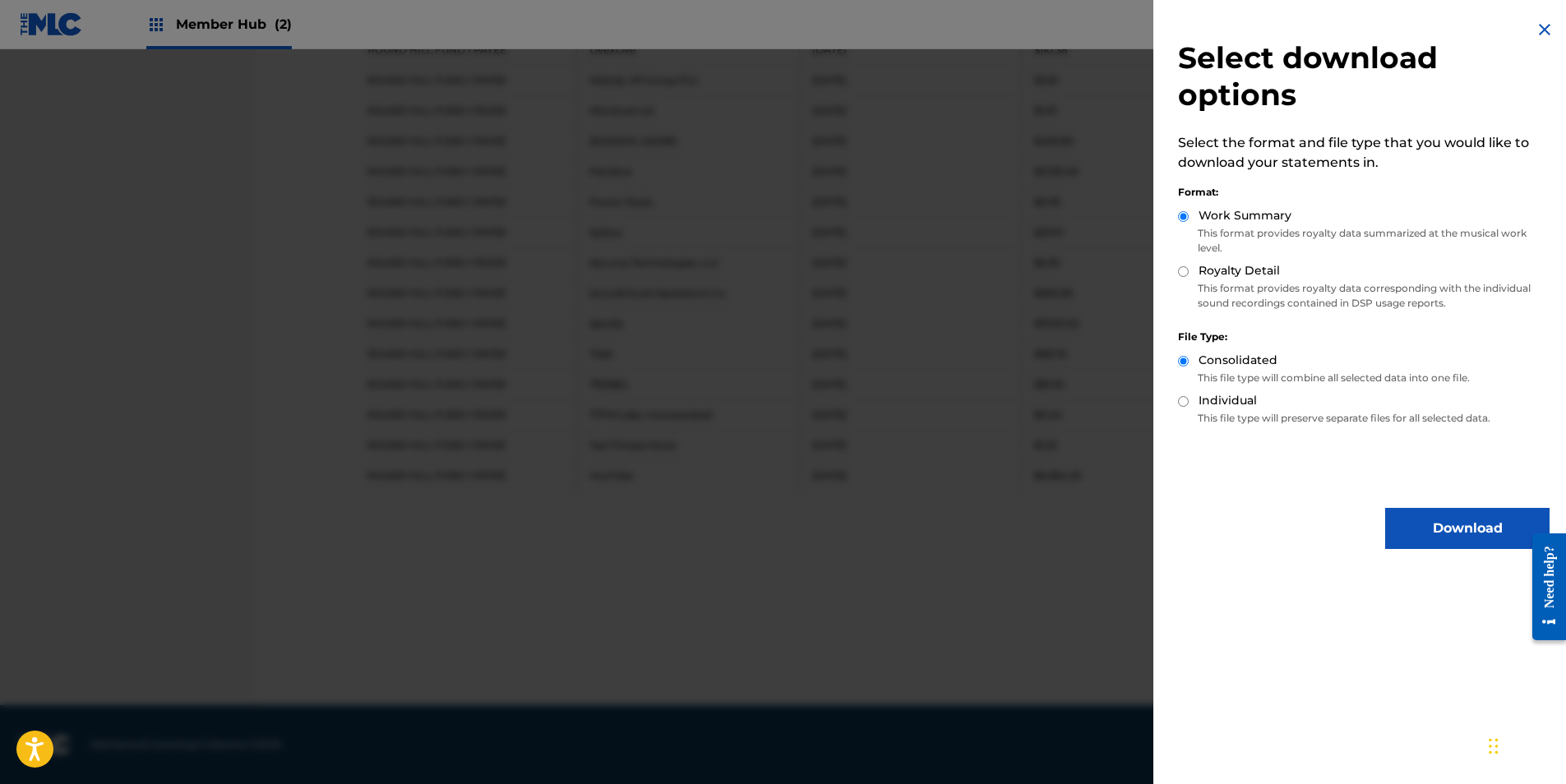
click at [1248, 301] on p "This format provides royalty data corresponding with the individual sound recor…" at bounding box center [1363, 296] width 372 height 29
drag, startPoint x: 1262, startPoint y: 275, endPoint x: 1261, endPoint y: 291, distance: 16.0
click at [1261, 291] on div "Royalty Detail This format provides royalty data corresponding with the individ…" at bounding box center [1363, 289] width 372 height 55
drag, startPoint x: 1261, startPoint y: 291, endPoint x: 1277, endPoint y: 296, distance: 16.8
click at [1300, 298] on p "This format provides royalty data corresponding with the individual sound recor…" at bounding box center [1363, 296] width 372 height 29
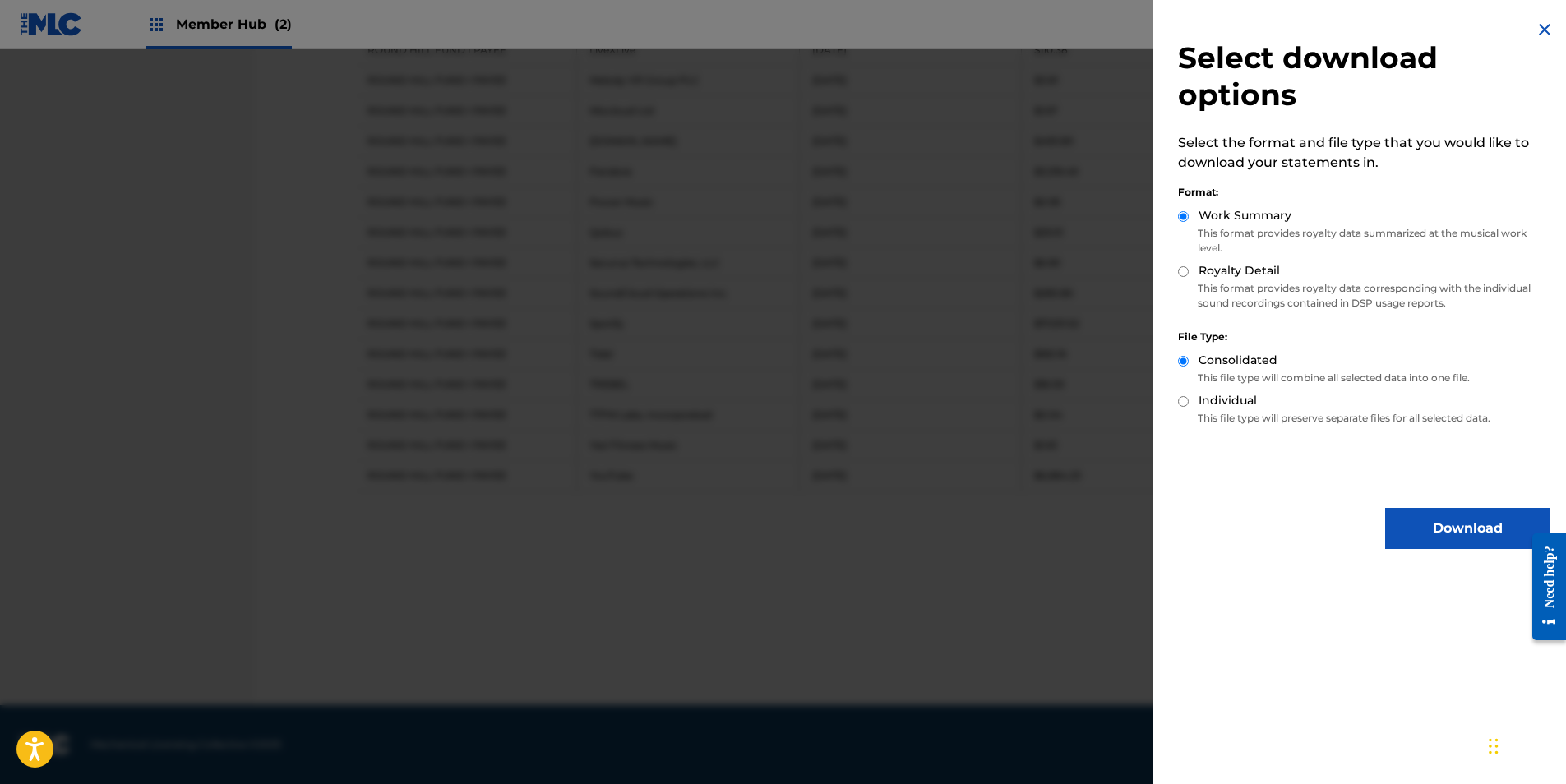
click at [1185, 272] on input "Royalty Detail" at bounding box center [1183, 272] width 11 height 11
radio input "true"
click at [1431, 547] on button "Download" at bounding box center [1467, 528] width 165 height 41
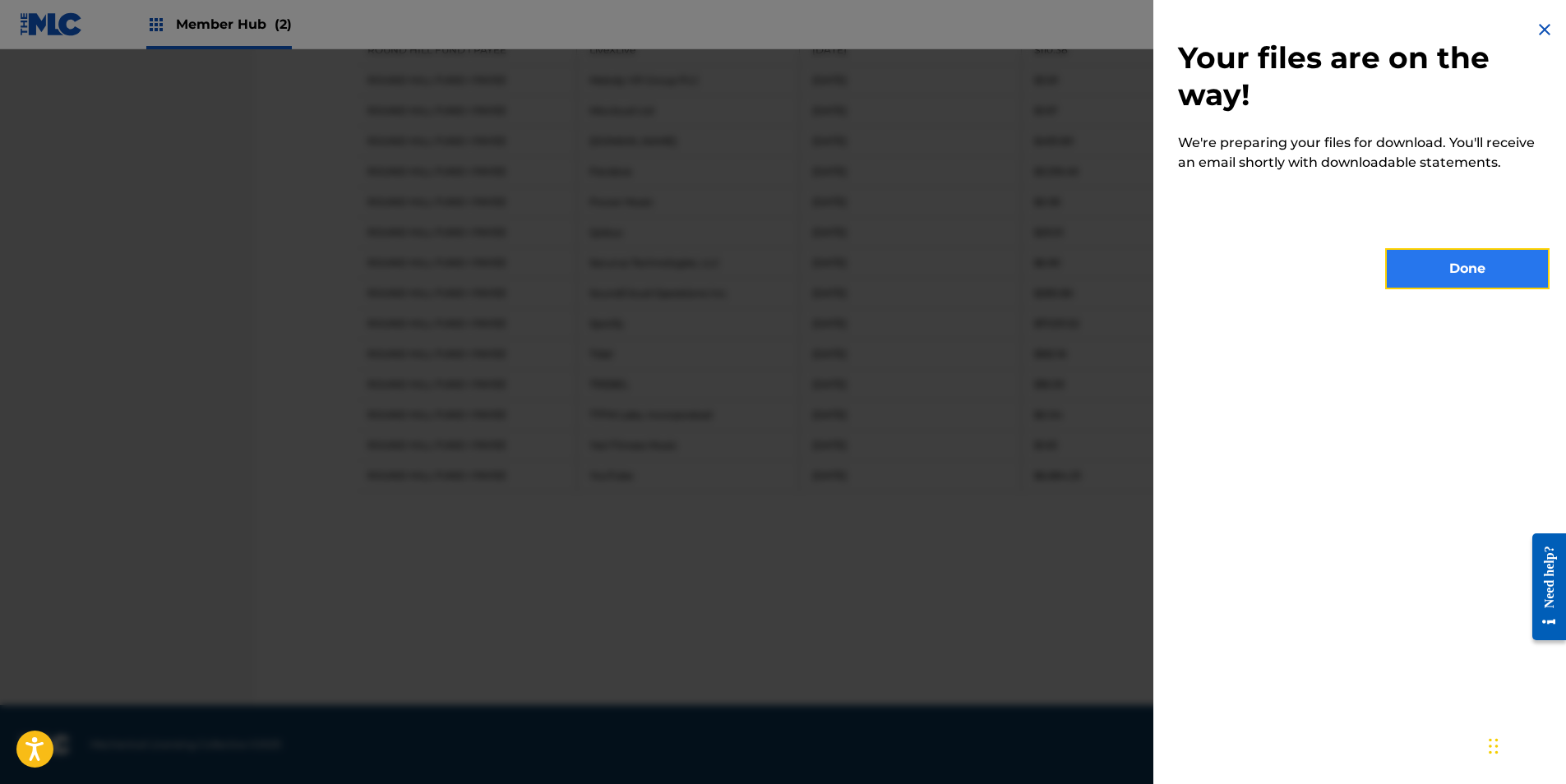
click at [1428, 272] on button "Done" at bounding box center [1467, 268] width 165 height 41
